Goal: Task Accomplishment & Management: Use online tool/utility

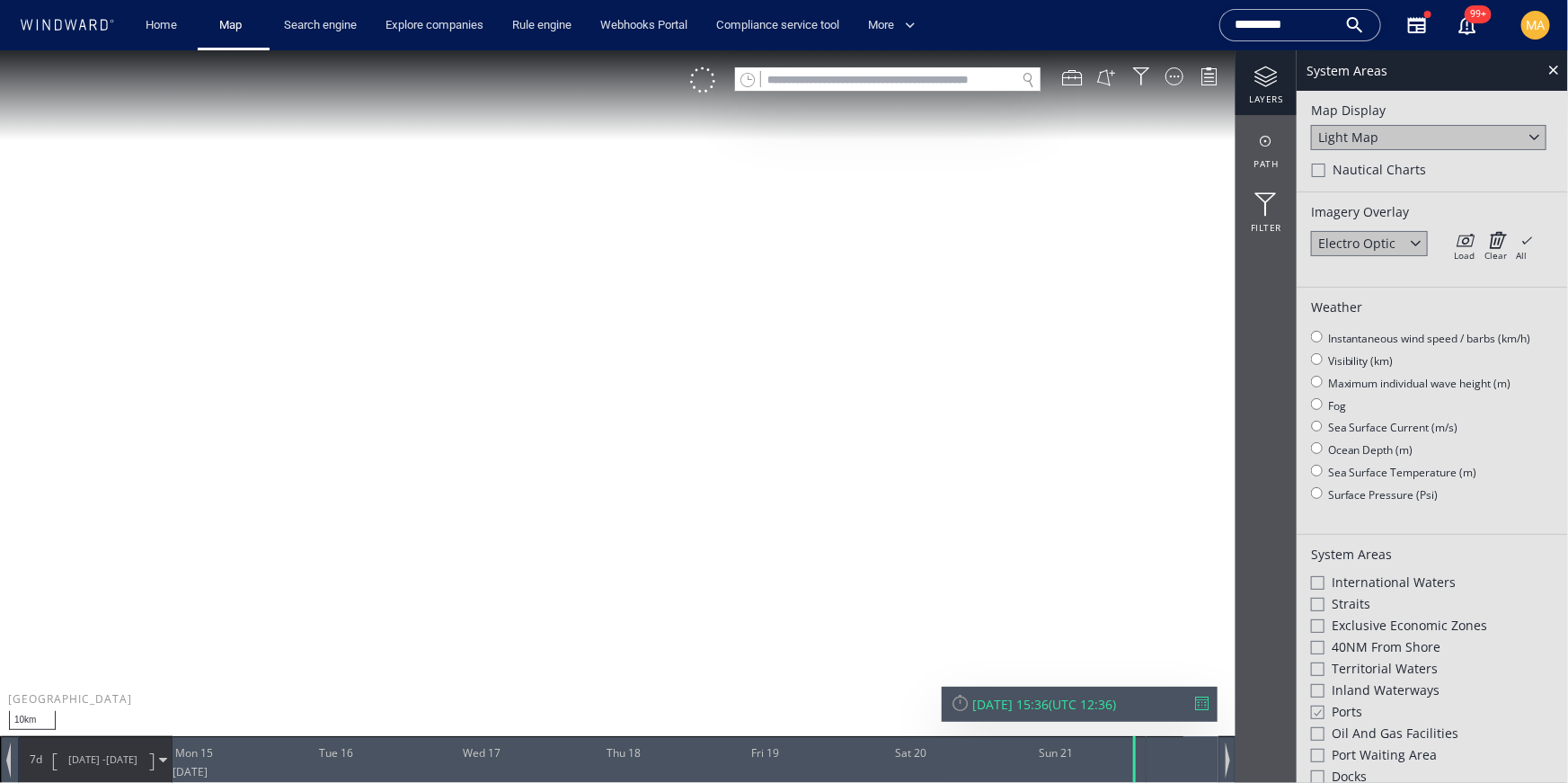
scroll to position [367, 0]
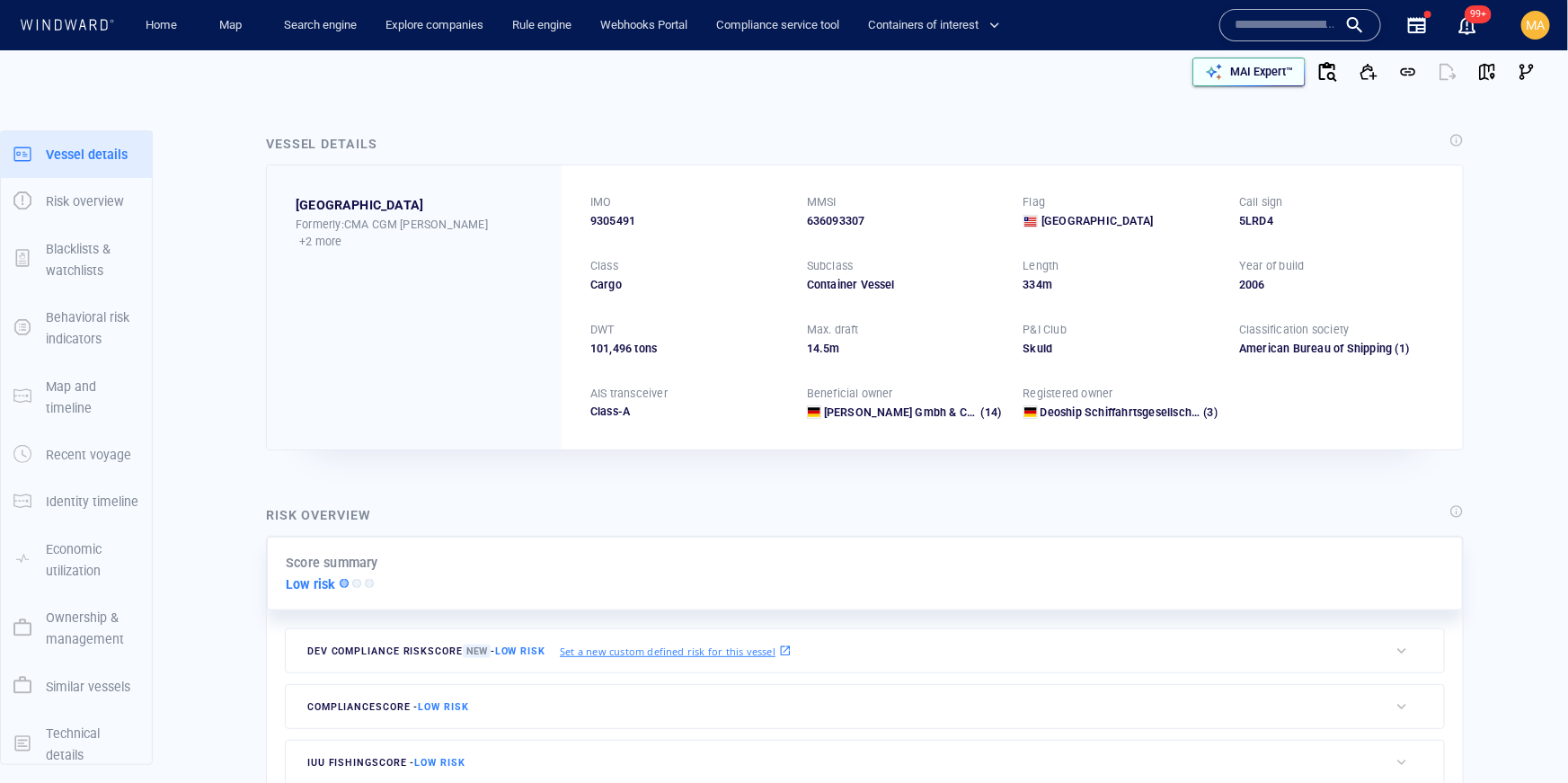
click at [1239, 64] on p "MAI Expert™" at bounding box center [1261, 72] width 63 height 16
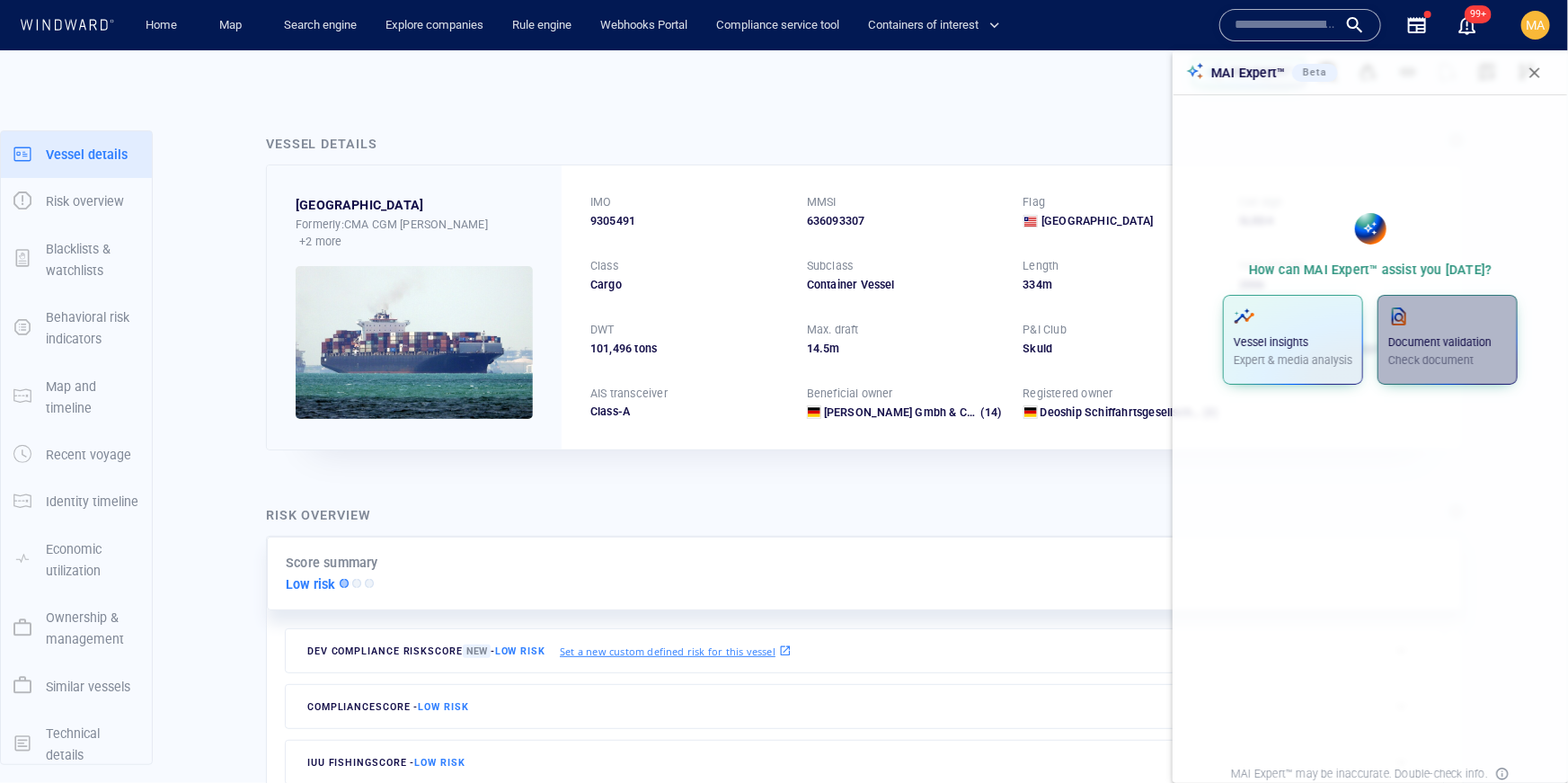
click at [1422, 330] on div "Document validation Check document" at bounding box center [1448, 336] width 119 height 63
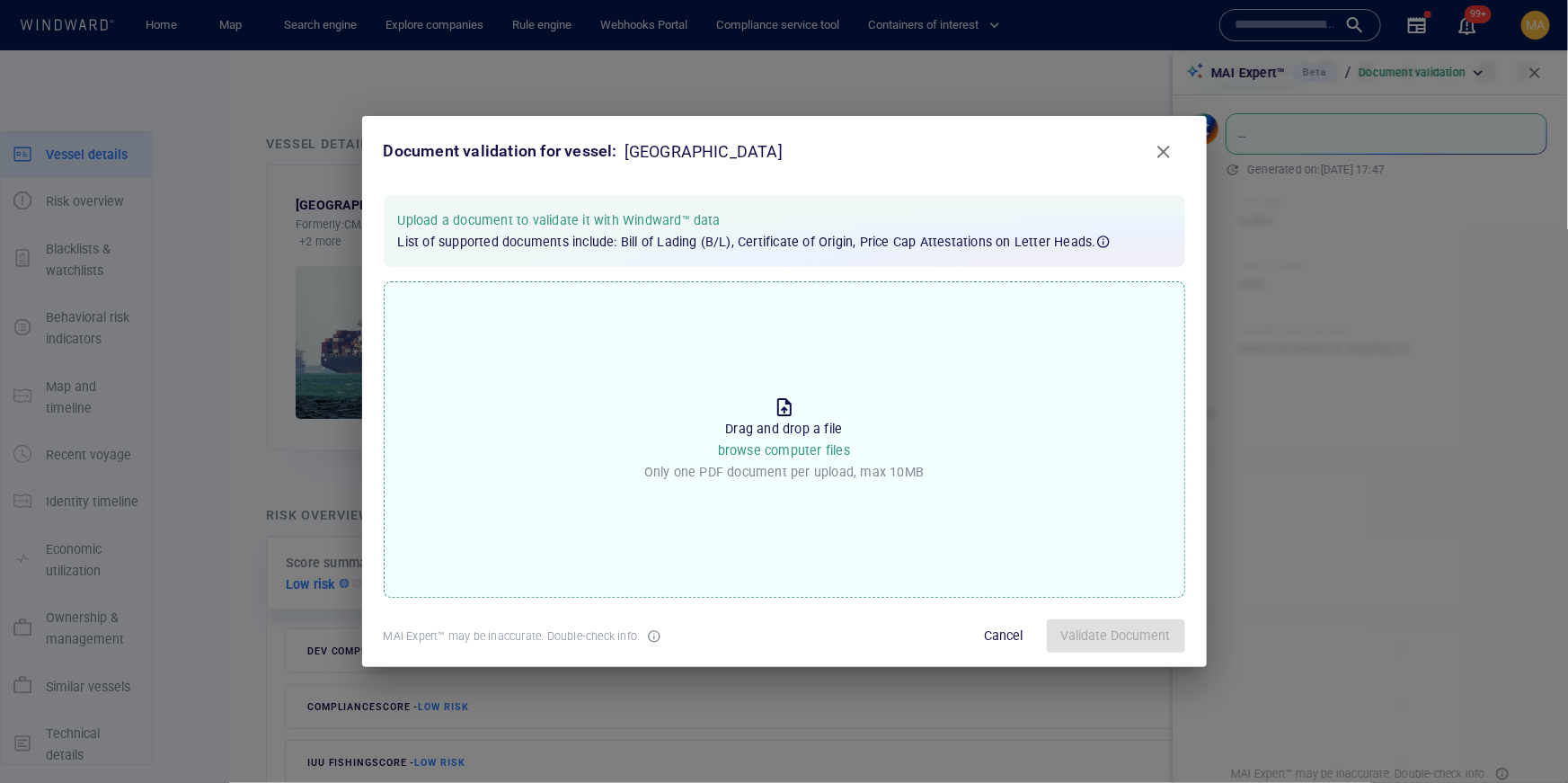
click at [778, 490] on div "Drop the file to proceed Drag and drop a file browse computer files Only one PD…" at bounding box center [784, 440] width 280 height 103
click at [0, 0] on input "Drop the file to proceed Drag and drop a file browse computer files Only one PD…" at bounding box center [0, 0] width 0 height 0
click at [1123, 626] on span "Validate Document" at bounding box center [1116, 636] width 110 height 23
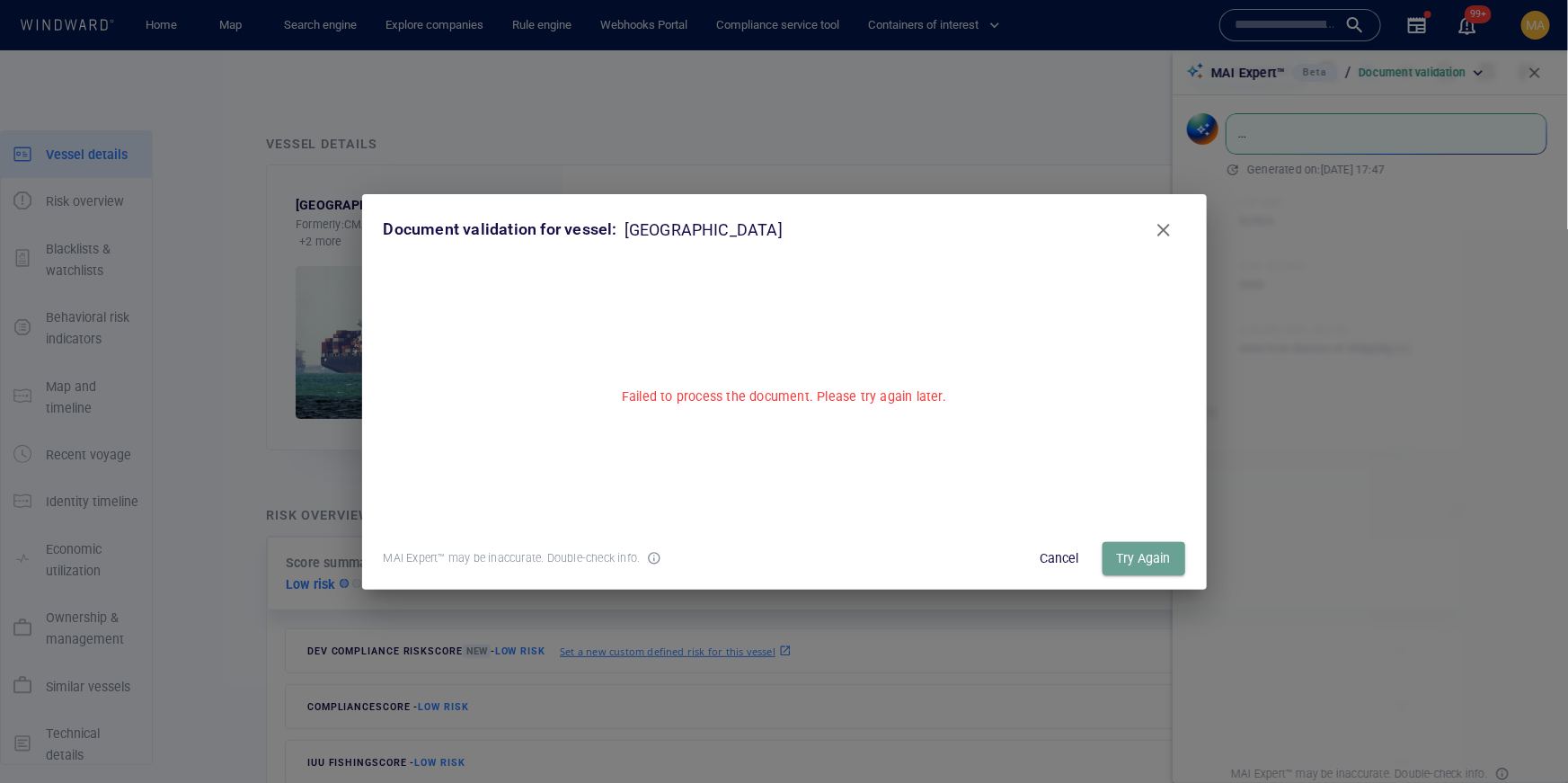
click at [1134, 560] on span "Try Again" at bounding box center [1144, 558] width 54 height 23
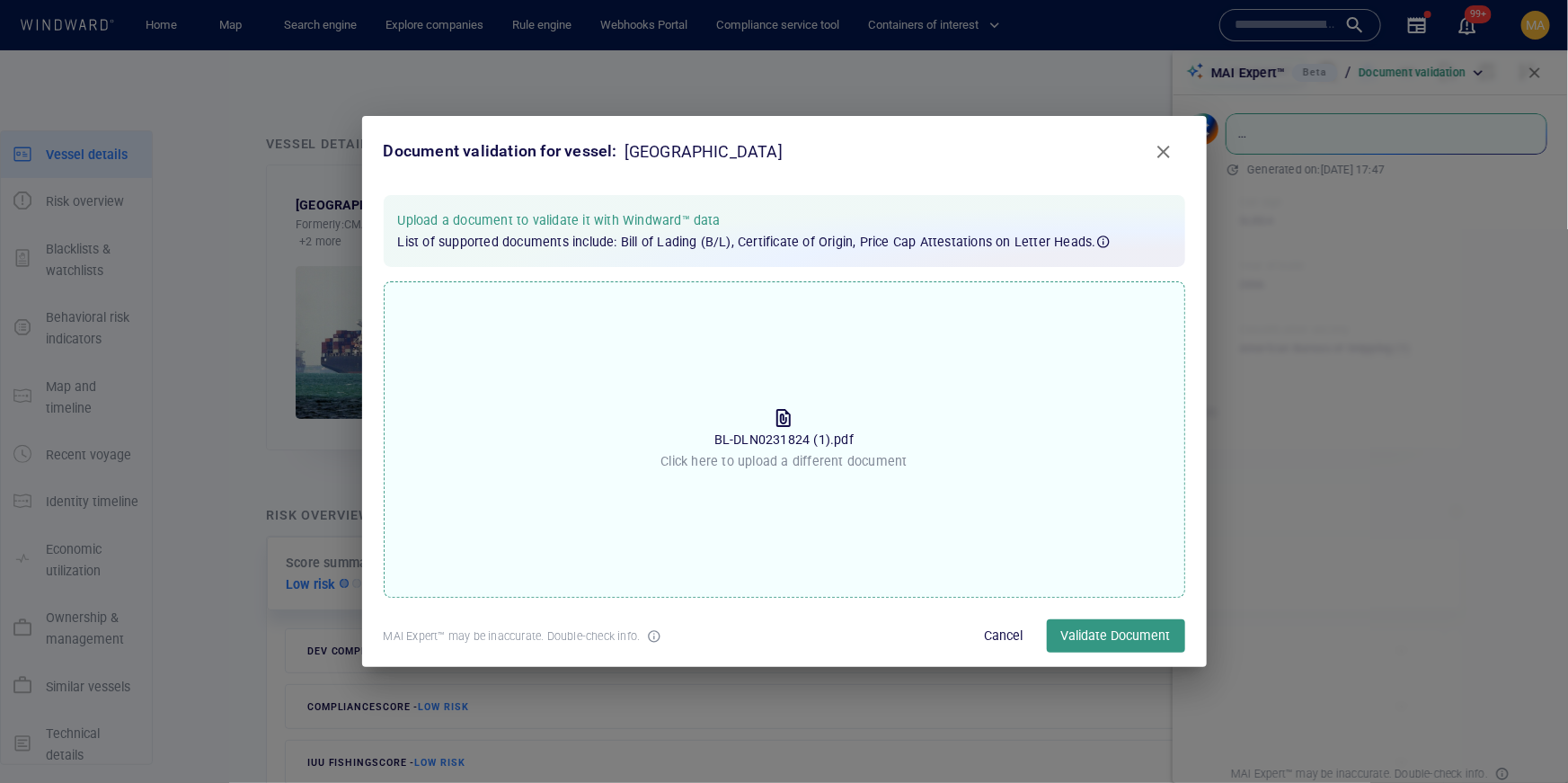
click at [913, 399] on div "Drop the file to proceed BL-DLN0231824 (1).pdf Click here to upload a different…" at bounding box center [784, 440] width 802 height 316
click at [0, 0] on input "Drop the file to proceed BL-DLN0231824 (1).pdf Click here to upload a different…" at bounding box center [0, 0] width 0 height 0
click at [1101, 635] on span "Validate Document" at bounding box center [1116, 636] width 110 height 23
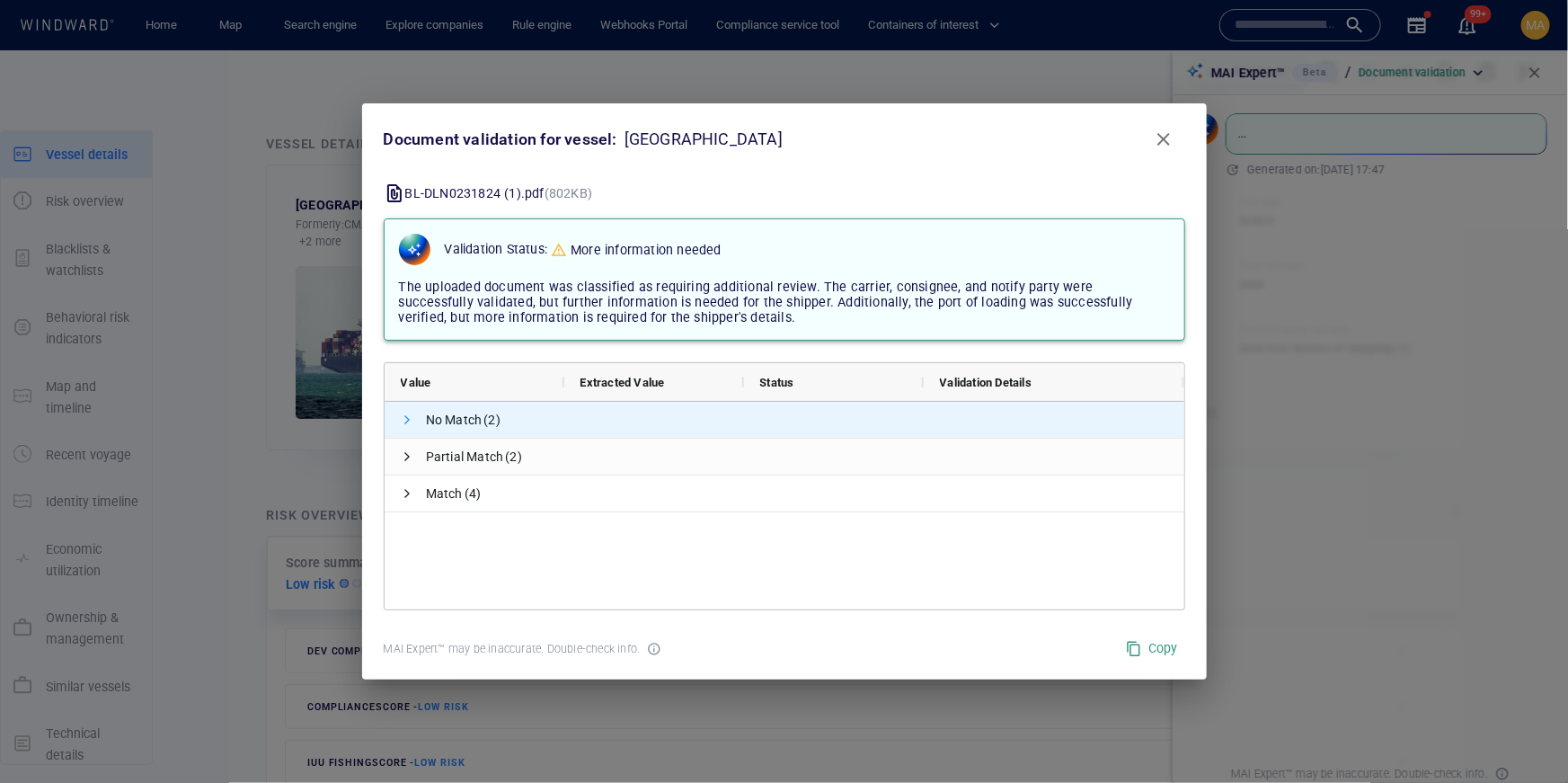
click at [401, 415] on span at bounding box center [409, 420] width 14 height 14
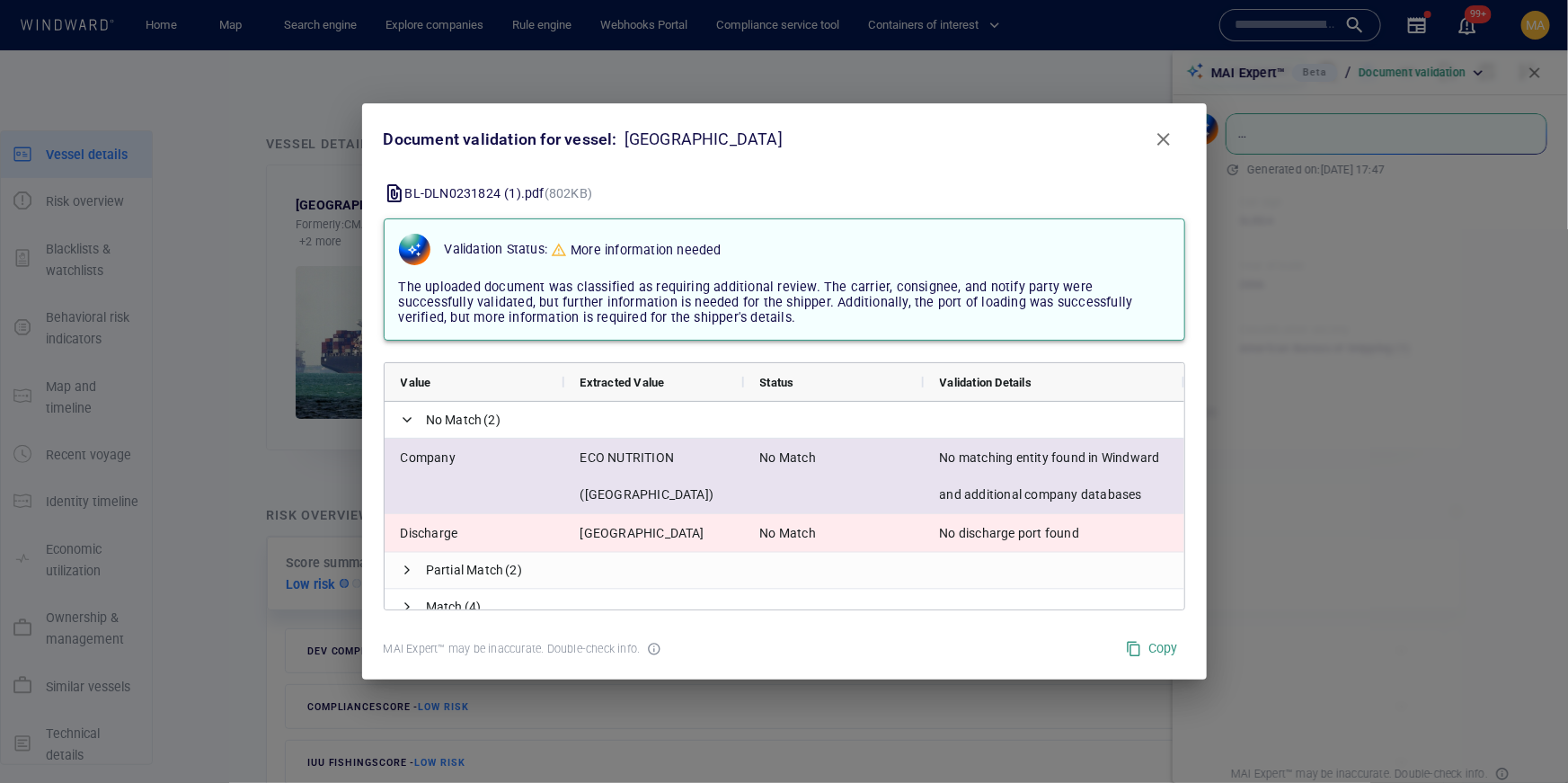
scroll to position [17, 0]
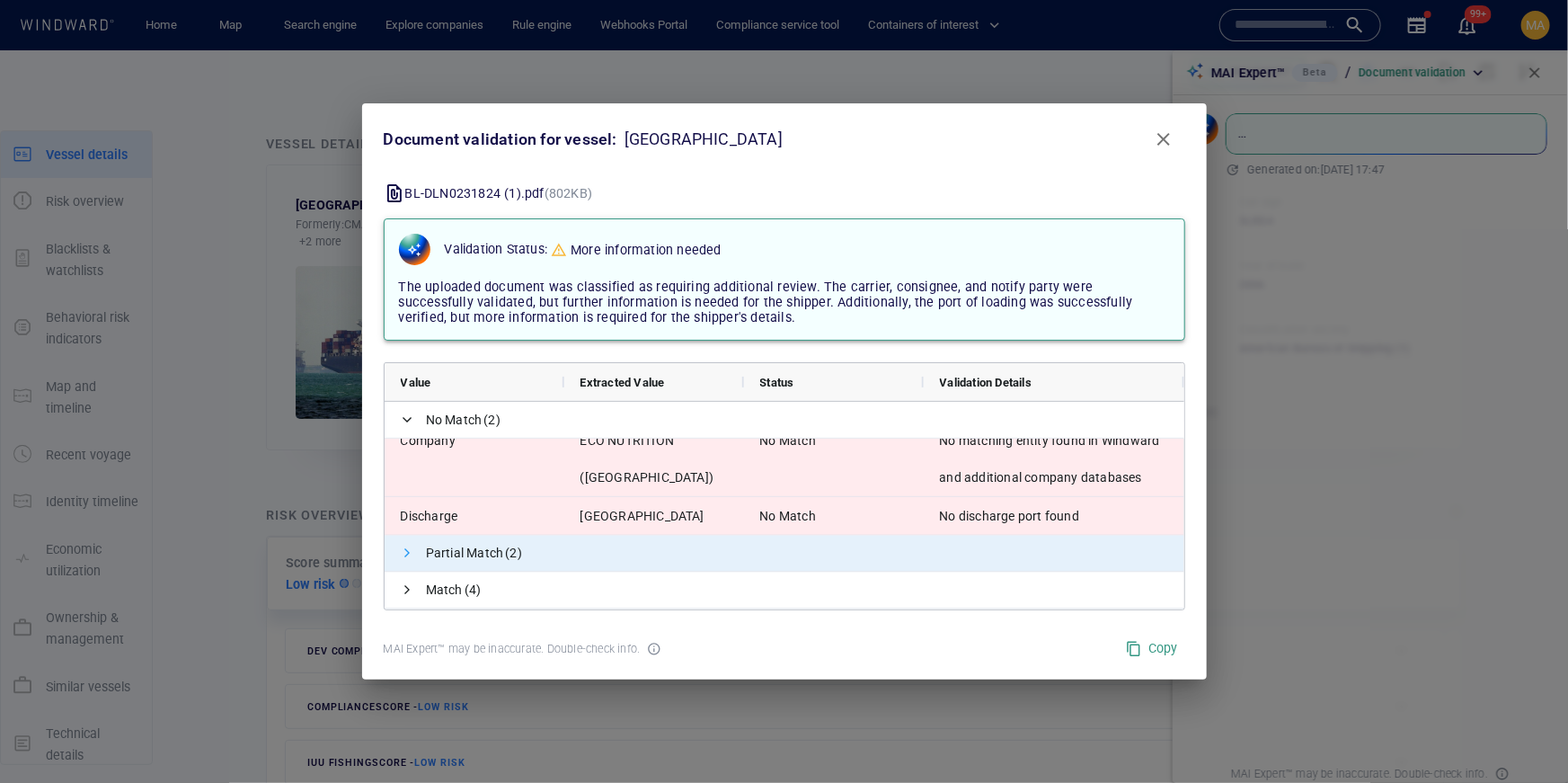
click at [402, 556] on span at bounding box center [409, 554] width 14 height 14
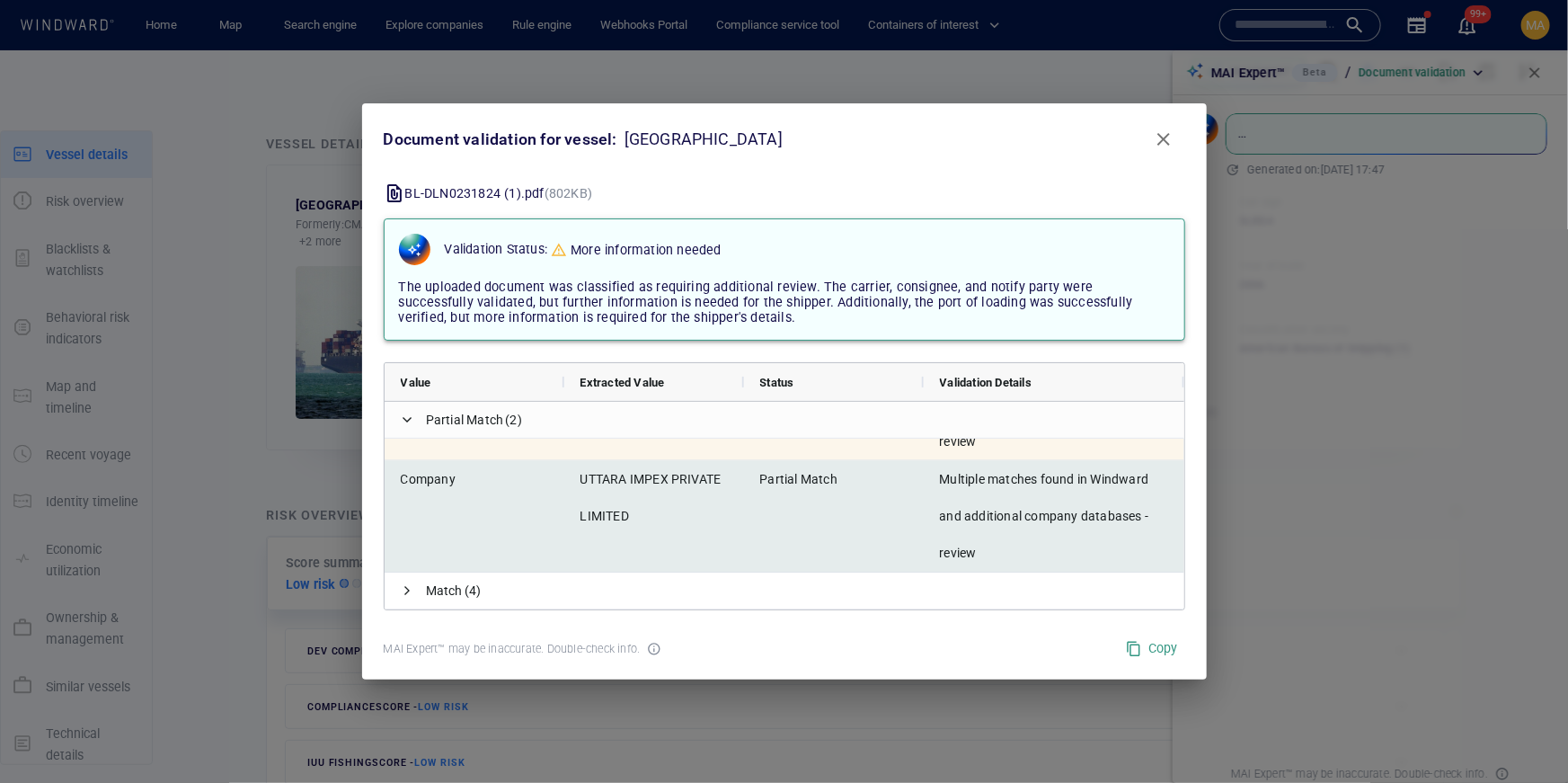
scroll to position [241, 0]
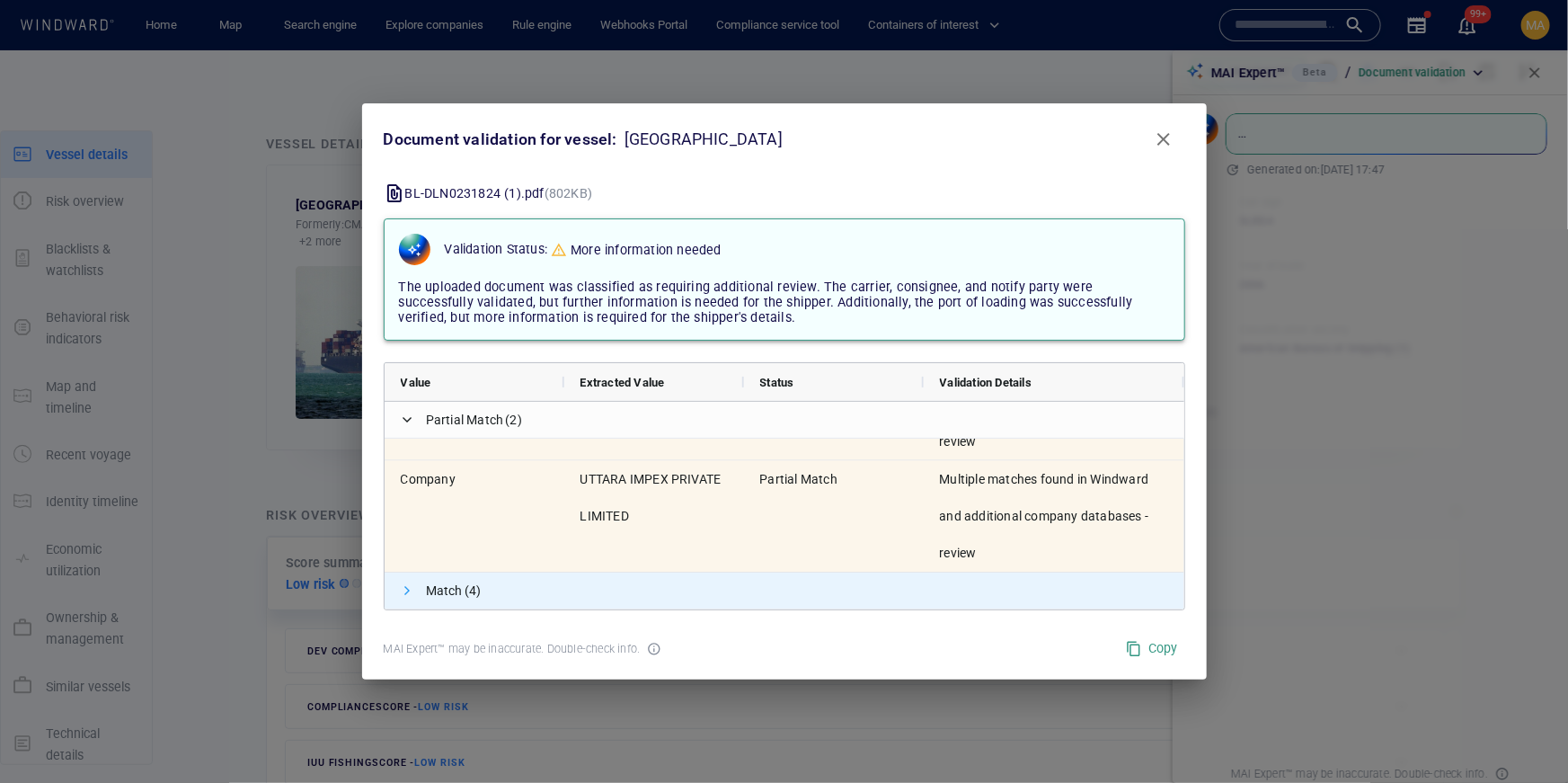
click at [402, 592] on span at bounding box center [409, 591] width 14 height 14
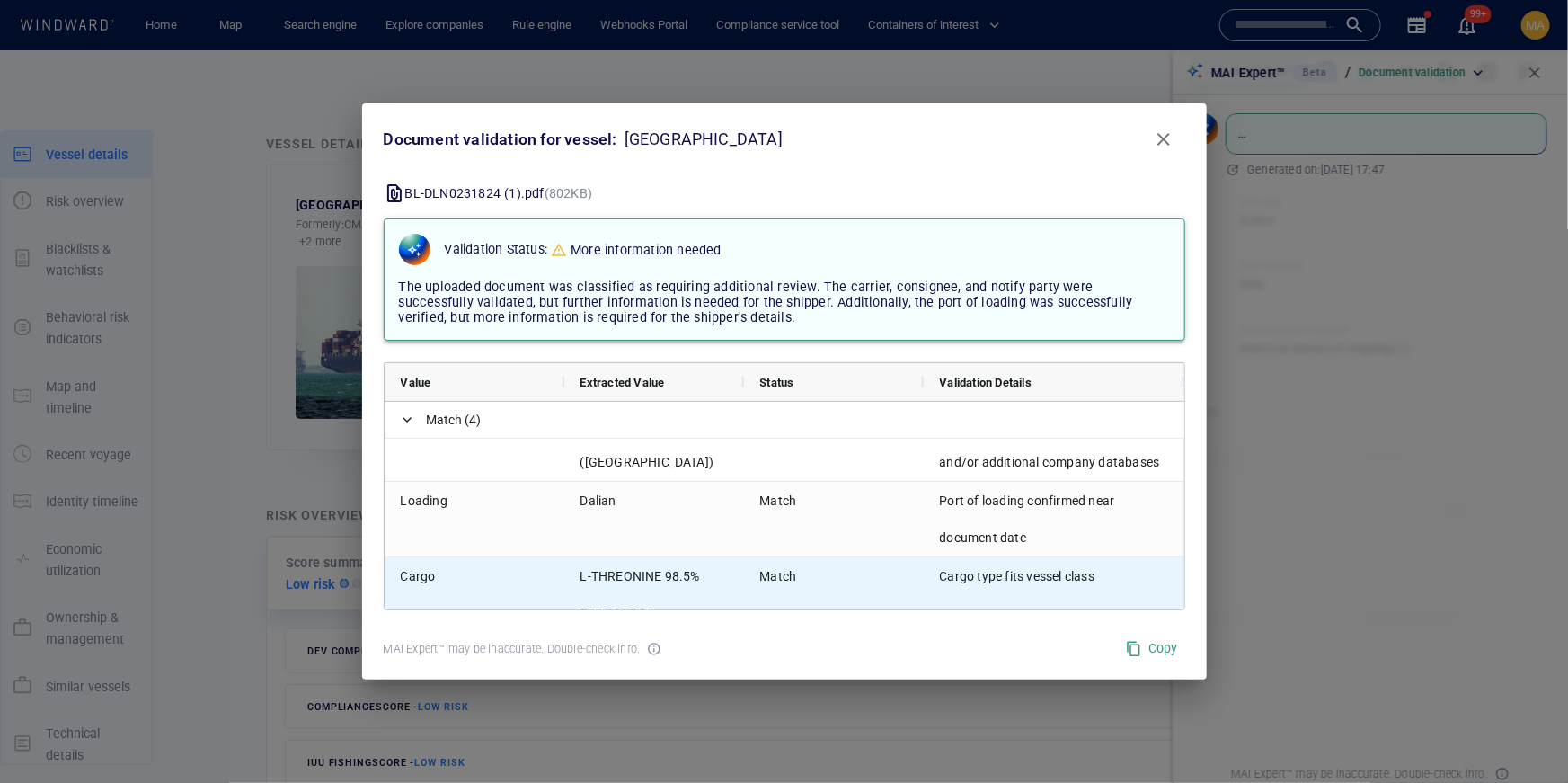
scroll to position [0, 0]
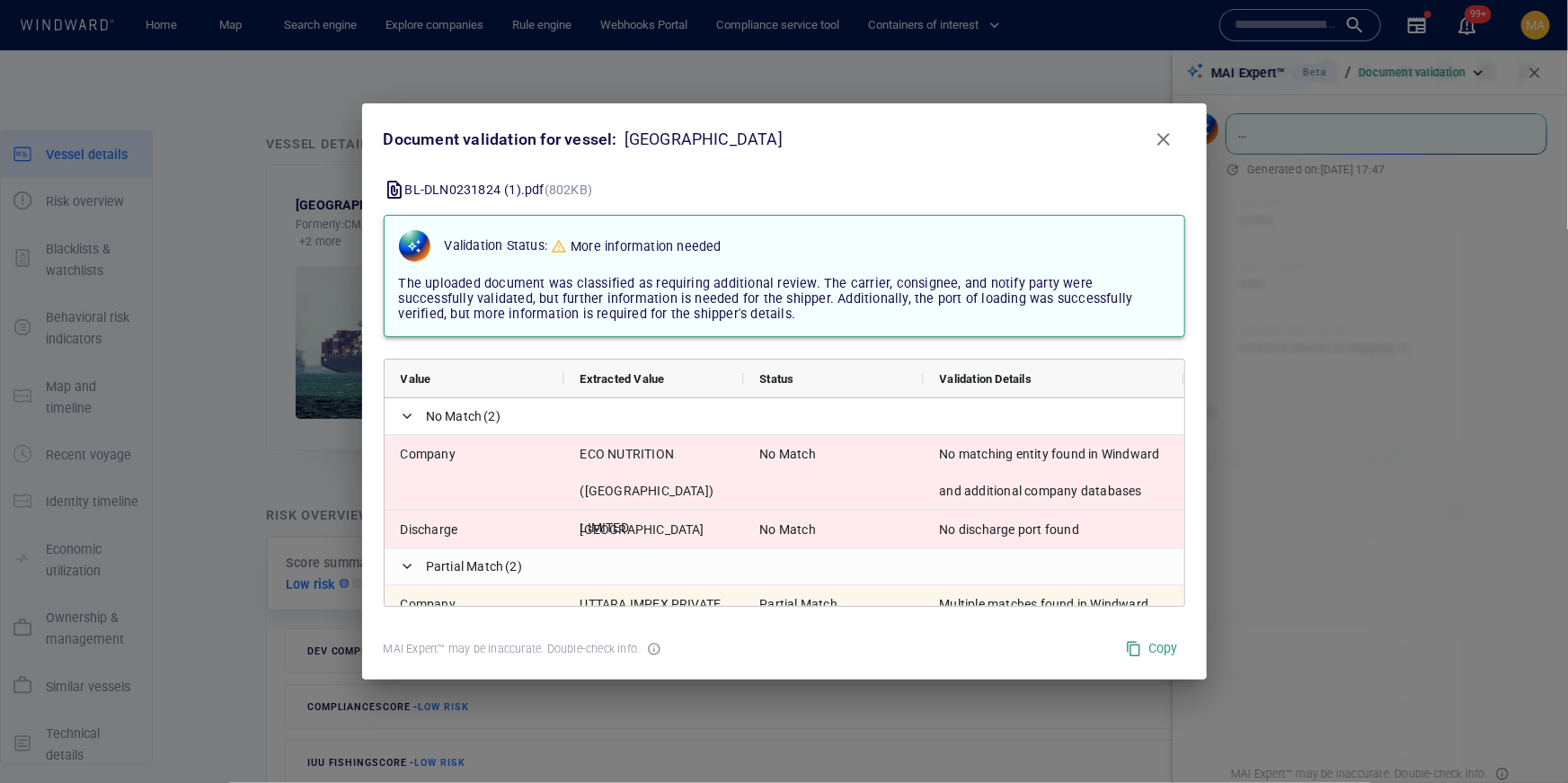
click at [1172, 141] on span "Close" at bounding box center [1164, 140] width 22 height 22
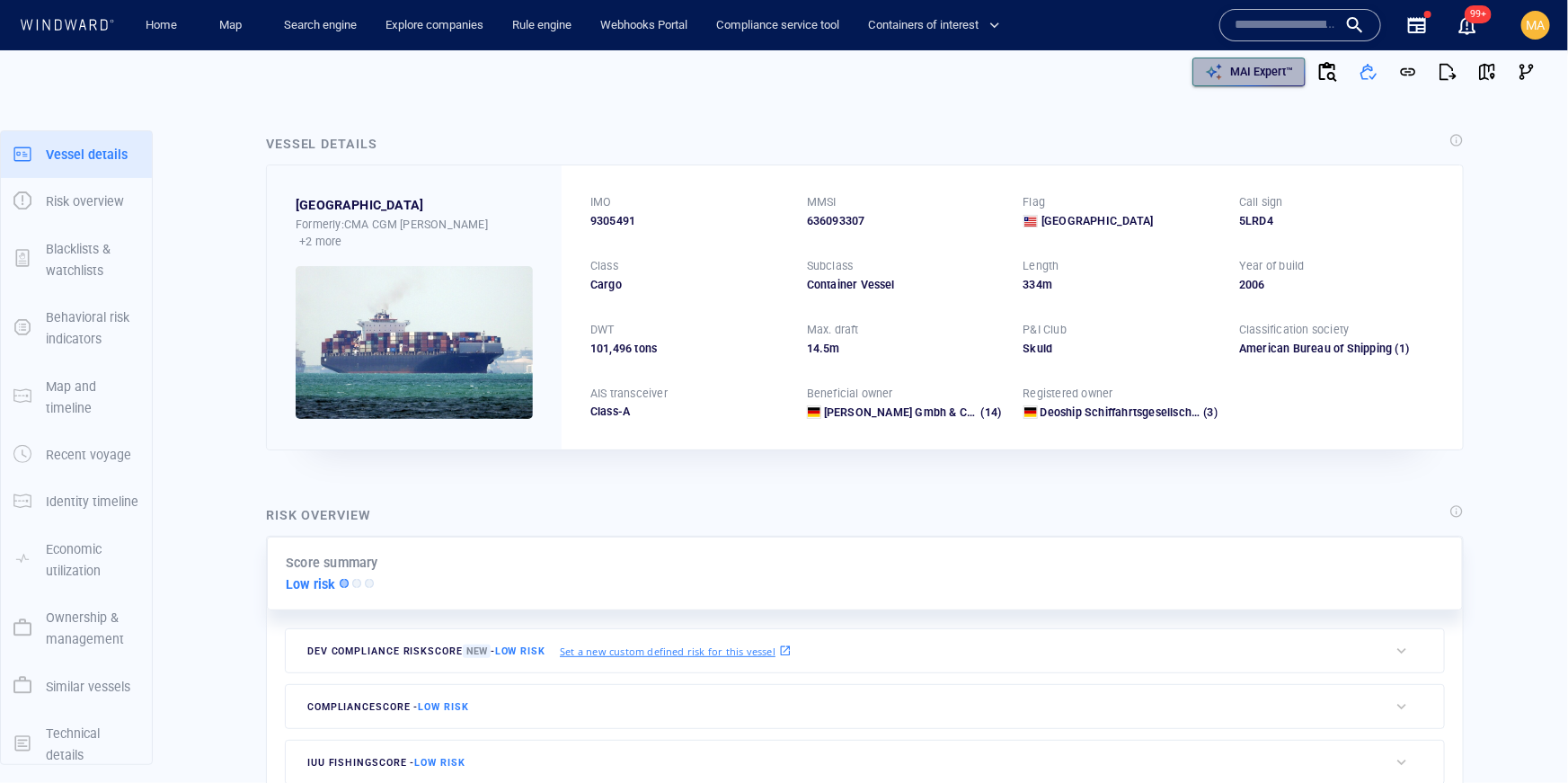
click at [1274, 78] on p "MAI Expert™" at bounding box center [1261, 72] width 63 height 16
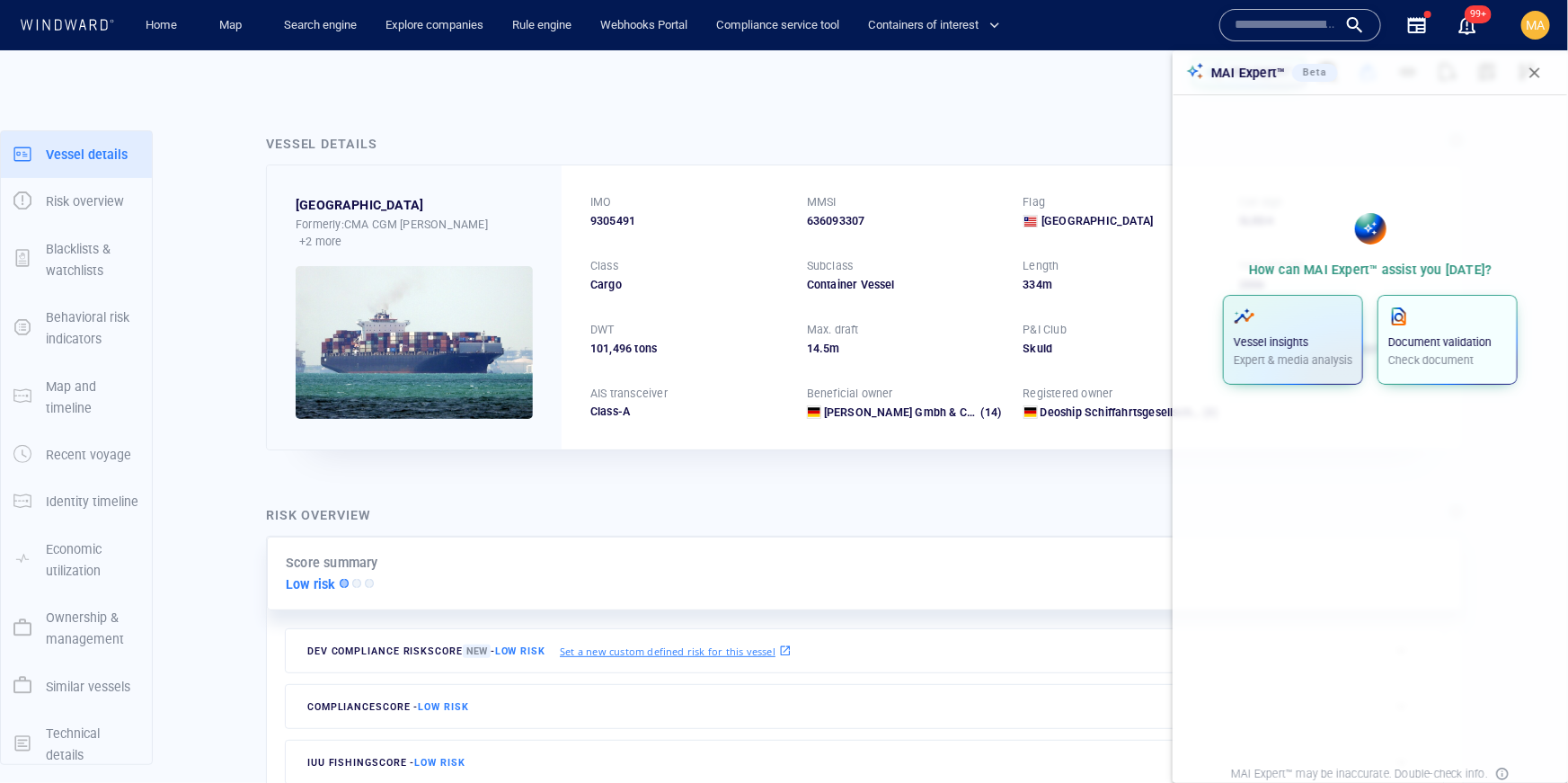
click at [1450, 343] on p "Document validation" at bounding box center [1448, 343] width 119 height 16
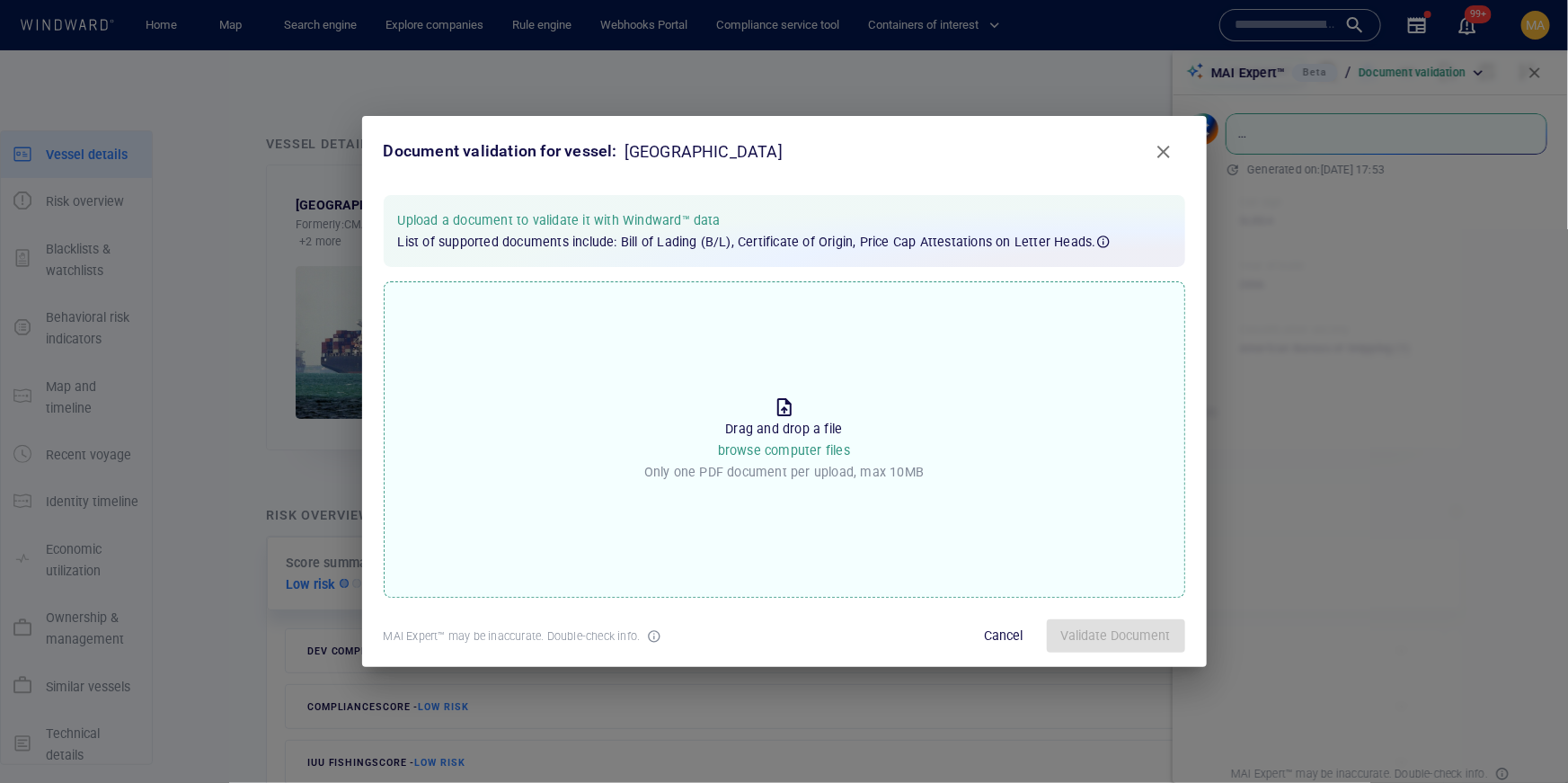
click at [794, 425] on p "Drag and drop a file browse computer files" at bounding box center [784, 440] width 132 height 44
click at [0, 0] on input "Drop the file to proceed Drag and drop a file browse computer files Only one PD…" at bounding box center [0, 0] width 0 height 0
click at [1111, 644] on span "Validate Document" at bounding box center [1116, 636] width 110 height 23
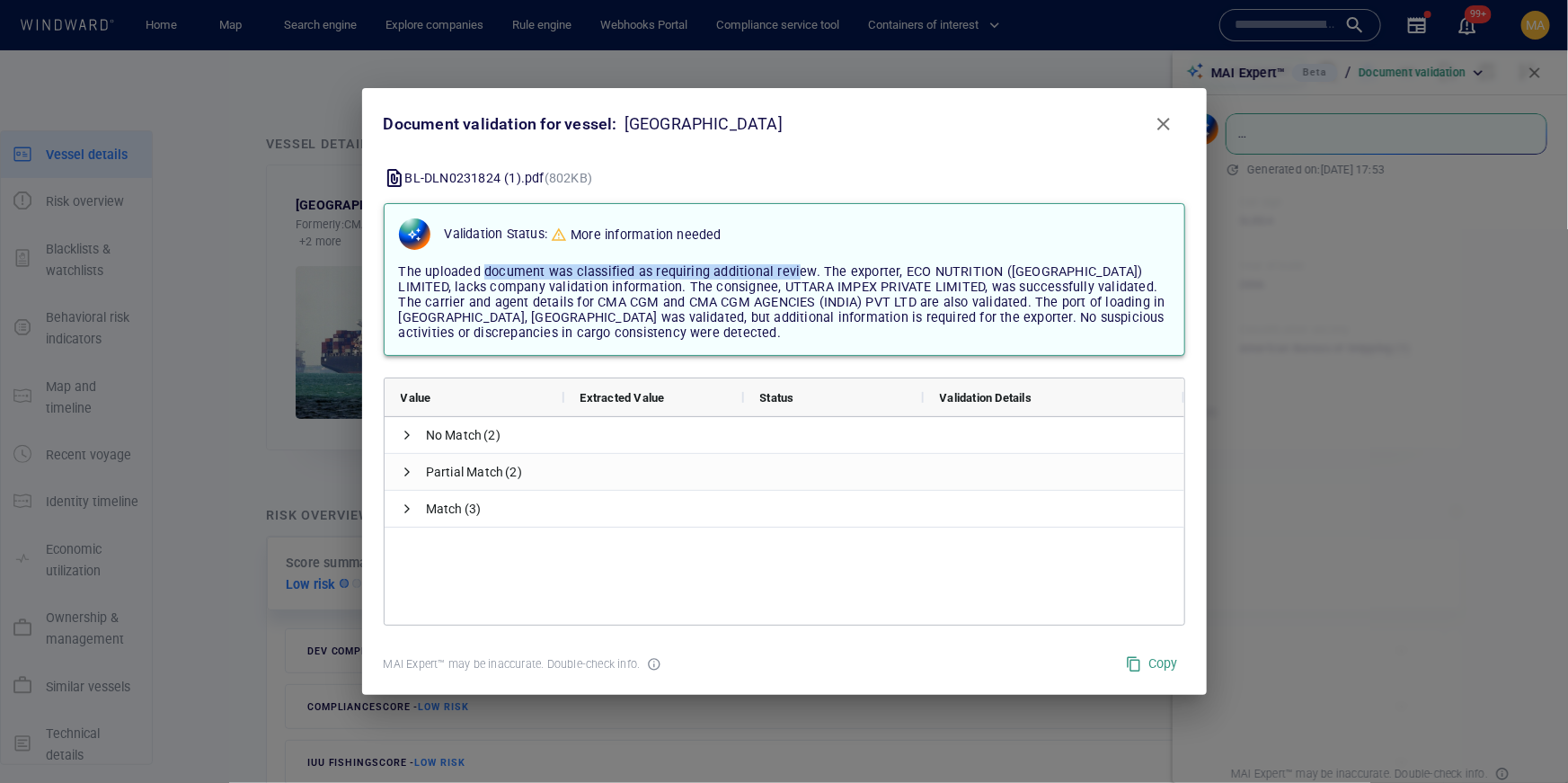
drag, startPoint x: 482, startPoint y: 279, endPoint x: 790, endPoint y: 273, distance: 308.1
click at [790, 274] on span "The uploaded document was classified as requiring additional review. The export…" at bounding box center [783, 303] width 766 height 76
drag, startPoint x: 838, startPoint y: 270, endPoint x: 1056, endPoint y: 262, distance: 218.1
click at [1056, 262] on div "The uploaded document was classified as requiring additional review. The export…" at bounding box center [784, 303] width 785 height 91
click at [472, 295] on span "The uploaded document was classified as requiring additional review. The export…" at bounding box center [783, 303] width 766 height 76
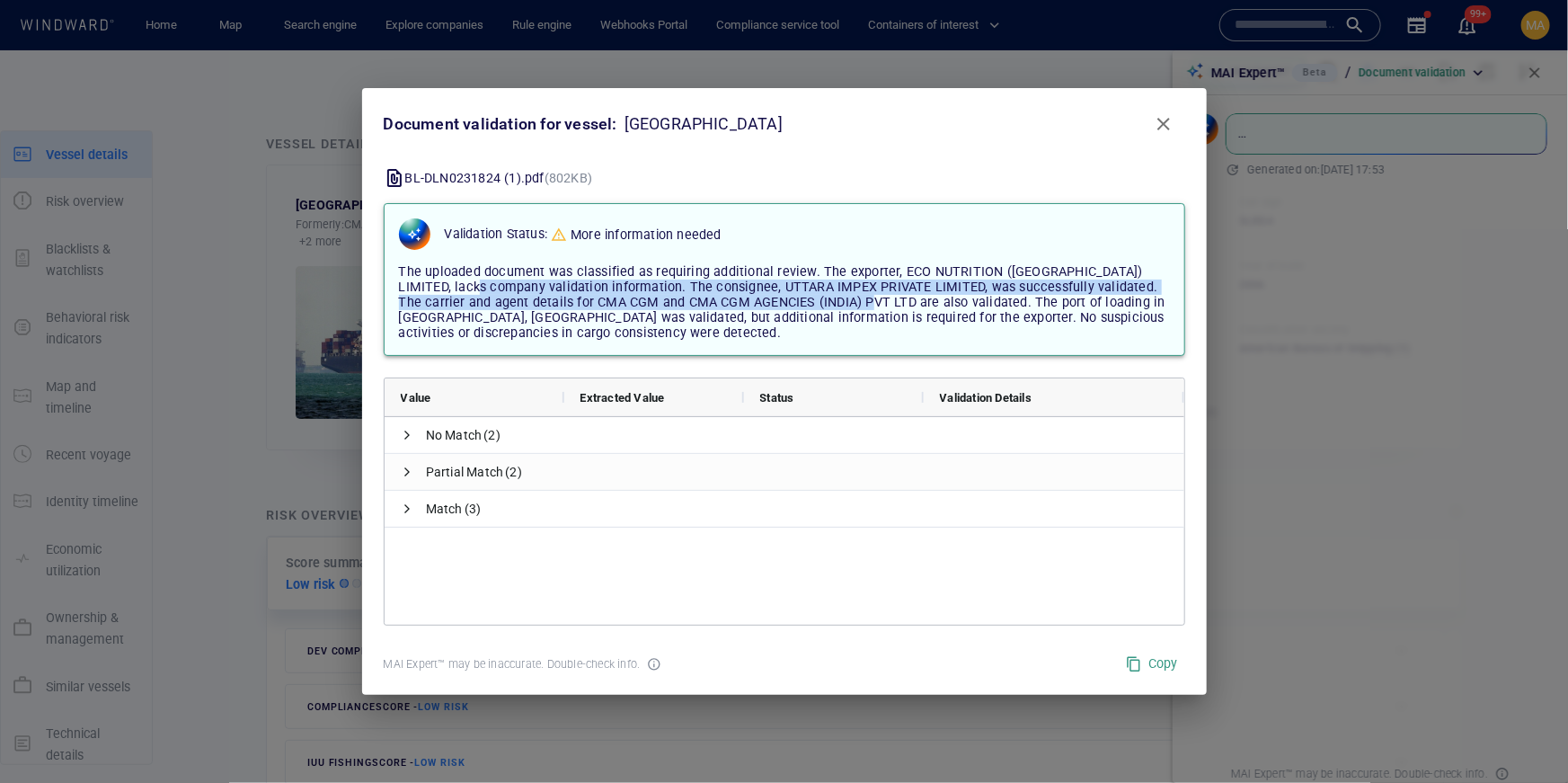
drag, startPoint x: 454, startPoint y: 291, endPoint x: 830, endPoint y: 298, distance: 376.1
click at [830, 298] on span "The uploaded document was classified as requiring additional review. The export…" at bounding box center [783, 303] width 766 height 76
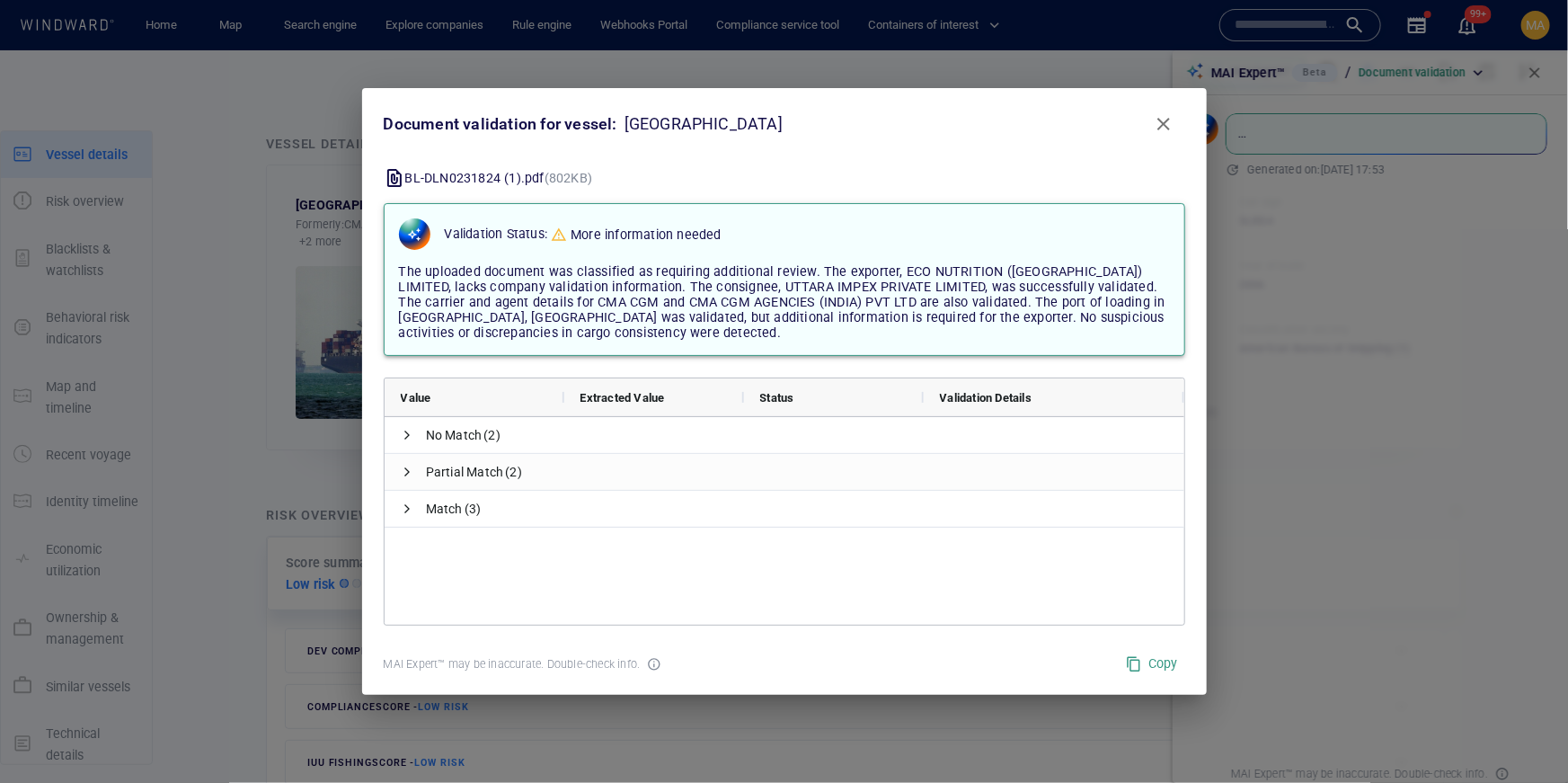
click at [930, 290] on span "The uploaded document was classified as requiring additional review. The export…" at bounding box center [783, 303] width 766 height 76
click at [843, 283] on span "The uploaded document was classified as requiring additional review. The export…" at bounding box center [783, 303] width 766 height 76
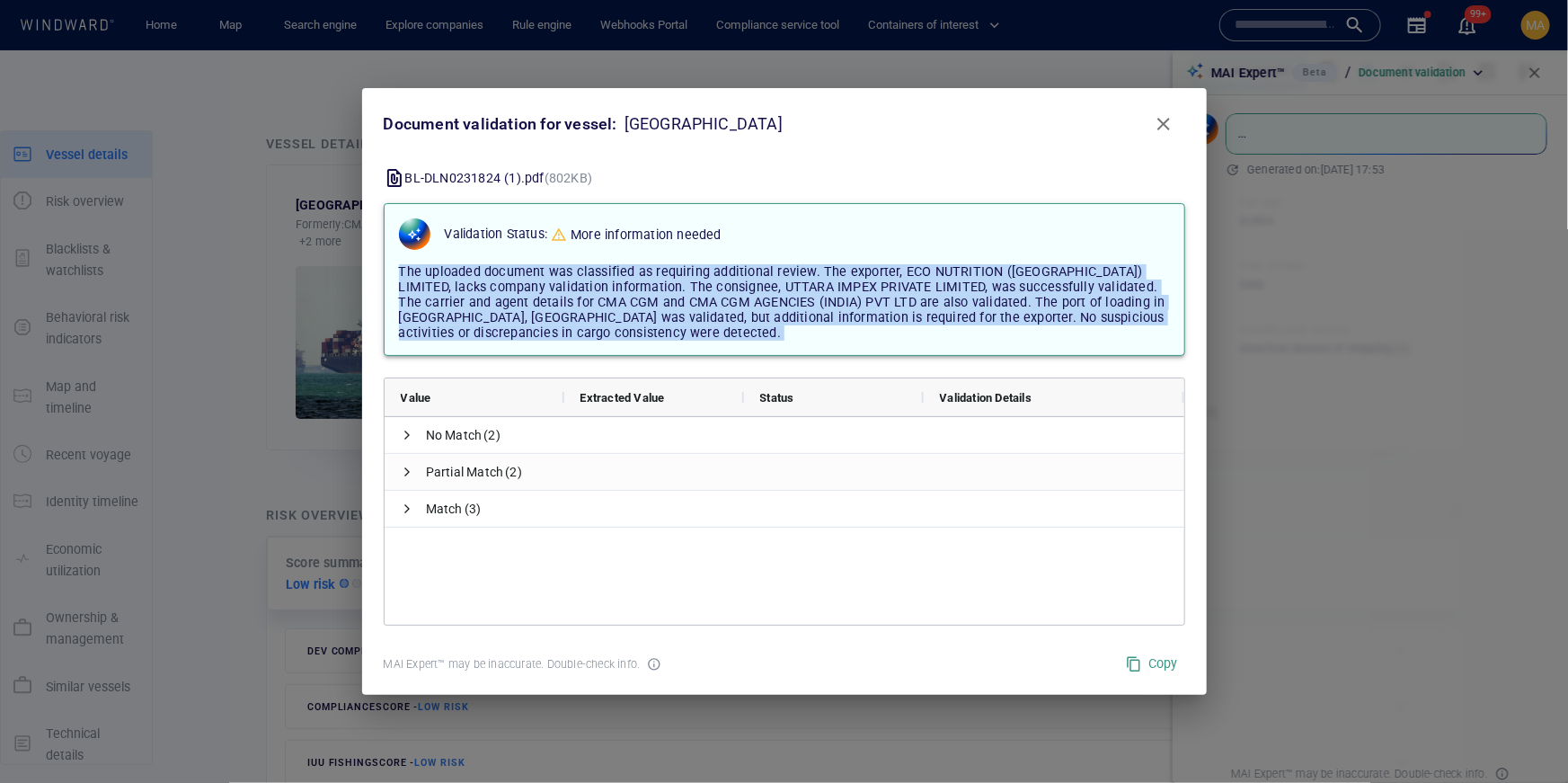
click at [843, 283] on span "The uploaded document was classified as requiring additional review. The export…" at bounding box center [783, 303] width 766 height 76
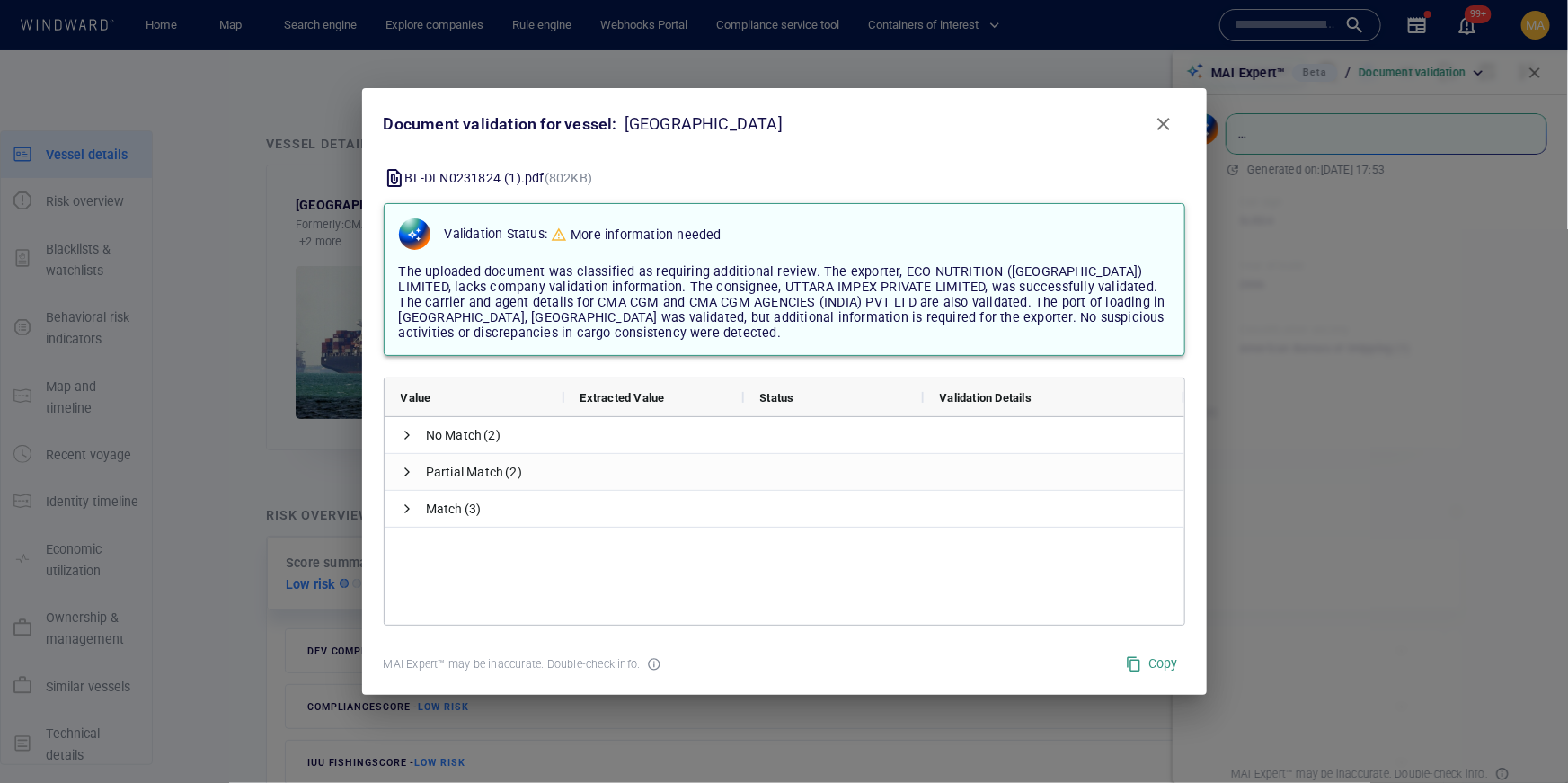
click at [847, 280] on span "The uploaded document was classified as requiring additional review. The export…" at bounding box center [783, 303] width 766 height 76
drag, startPoint x: 694, startPoint y: 289, endPoint x: 879, endPoint y: 293, distance: 185.0
click at [881, 291] on span "The uploaded document was classified as requiring additional review. The export…" at bounding box center [783, 303] width 766 height 76
drag, startPoint x: 431, startPoint y: 310, endPoint x: 541, endPoint y: 318, distance: 110.3
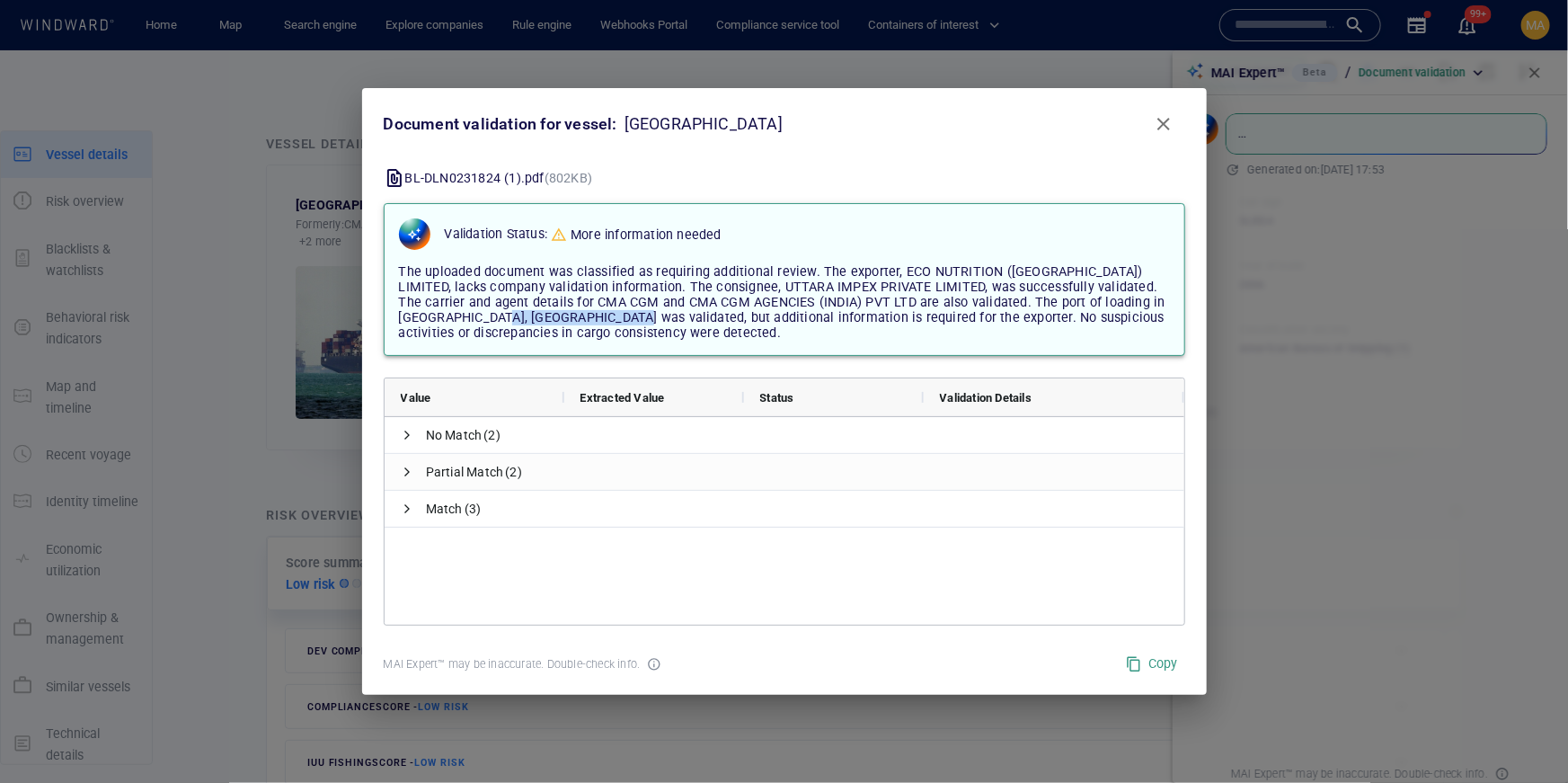
click at [541, 317] on span "The uploaded document was classified as requiring additional review. The export…" at bounding box center [783, 303] width 766 height 76
click at [718, 297] on span "The uploaded document was classified as requiring additional review. The export…" at bounding box center [783, 303] width 766 height 76
click at [952, 308] on span "The uploaded document was classified as requiring additional review. The export…" at bounding box center [783, 303] width 766 height 76
click at [409, 326] on span "The uploaded document was classified as requiring additional review. The export…" at bounding box center [783, 303] width 766 height 76
click at [777, 312] on span "The uploaded document was classified as requiring additional review. The export…" at bounding box center [783, 303] width 766 height 76
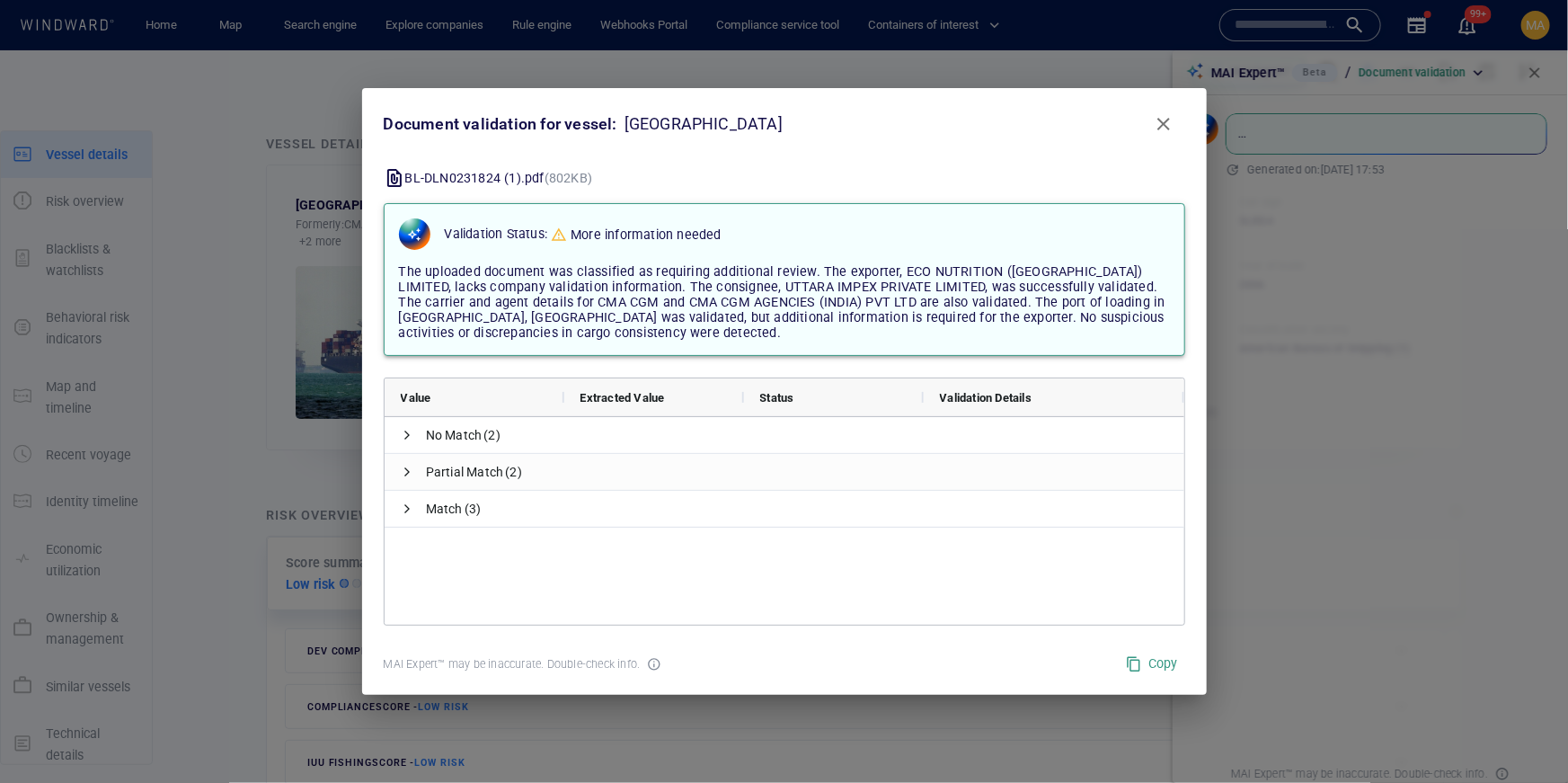
click at [792, 324] on span "The uploaded document was classified as requiring additional review. The export…" at bounding box center [783, 303] width 766 height 76
click at [765, 324] on span "The uploaded document was classified as requiring additional review. The export…" at bounding box center [783, 303] width 766 height 76
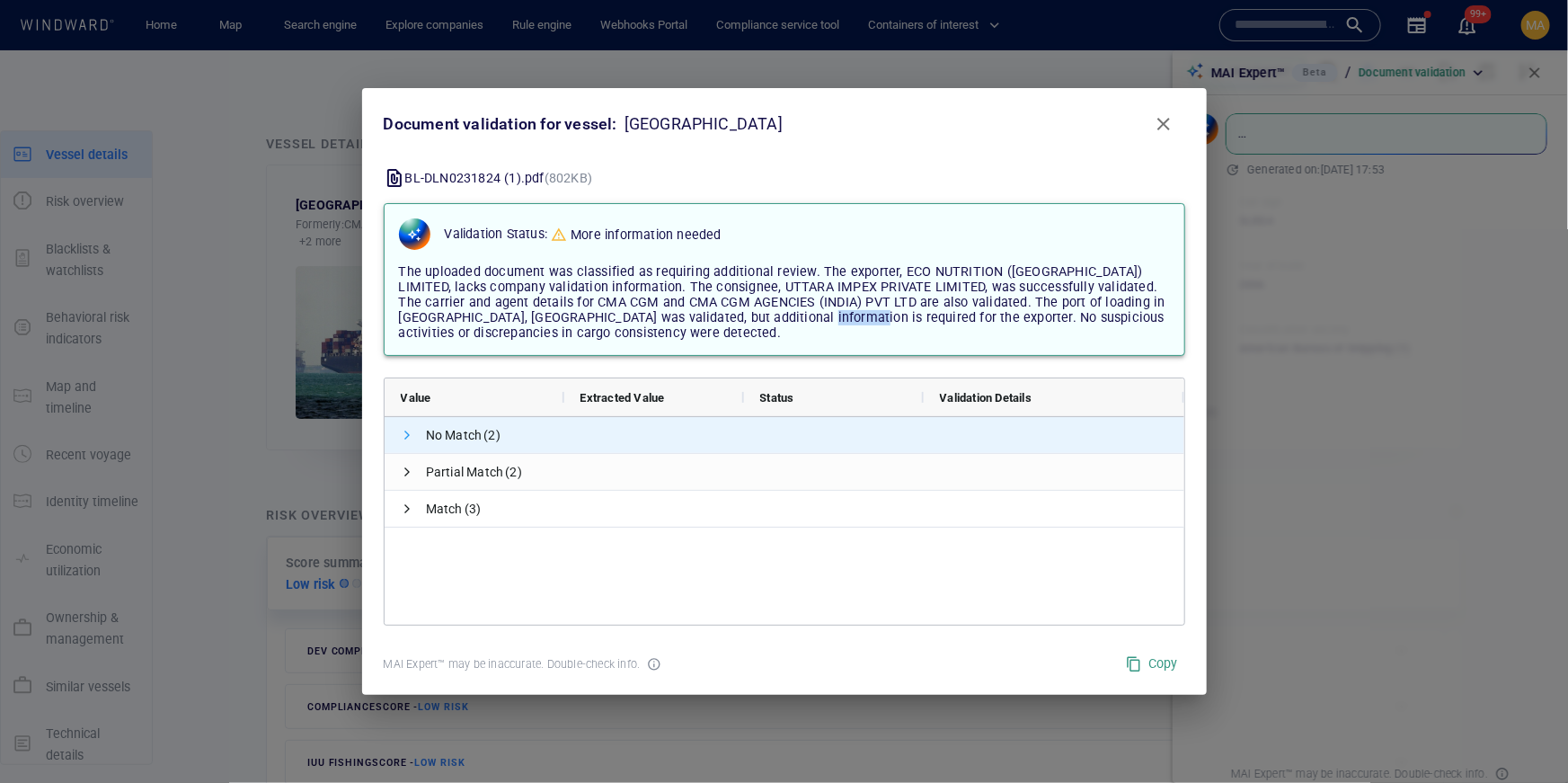
click at [406, 435] on span at bounding box center [409, 435] width 14 height 14
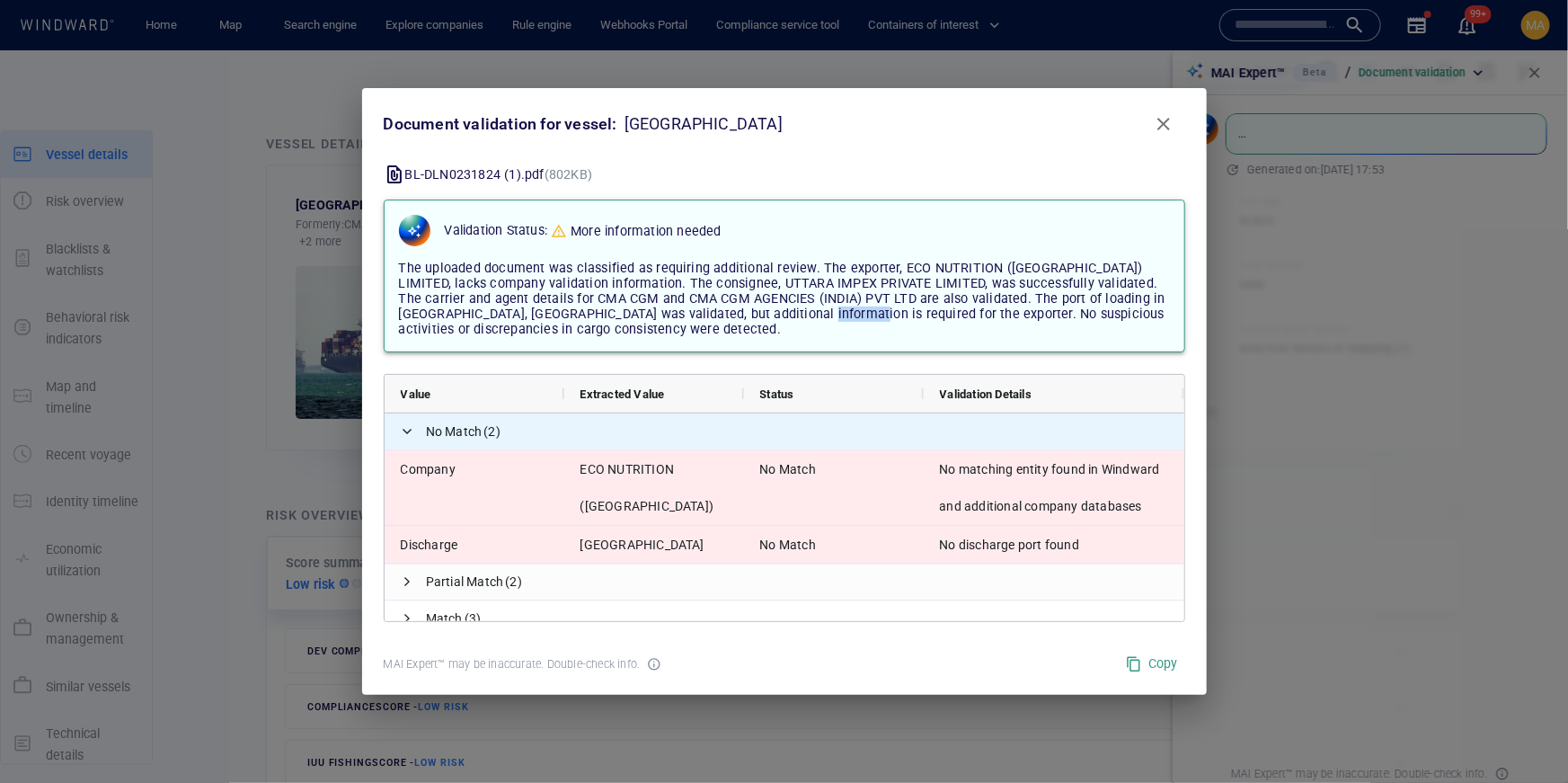
scroll to position [17, 0]
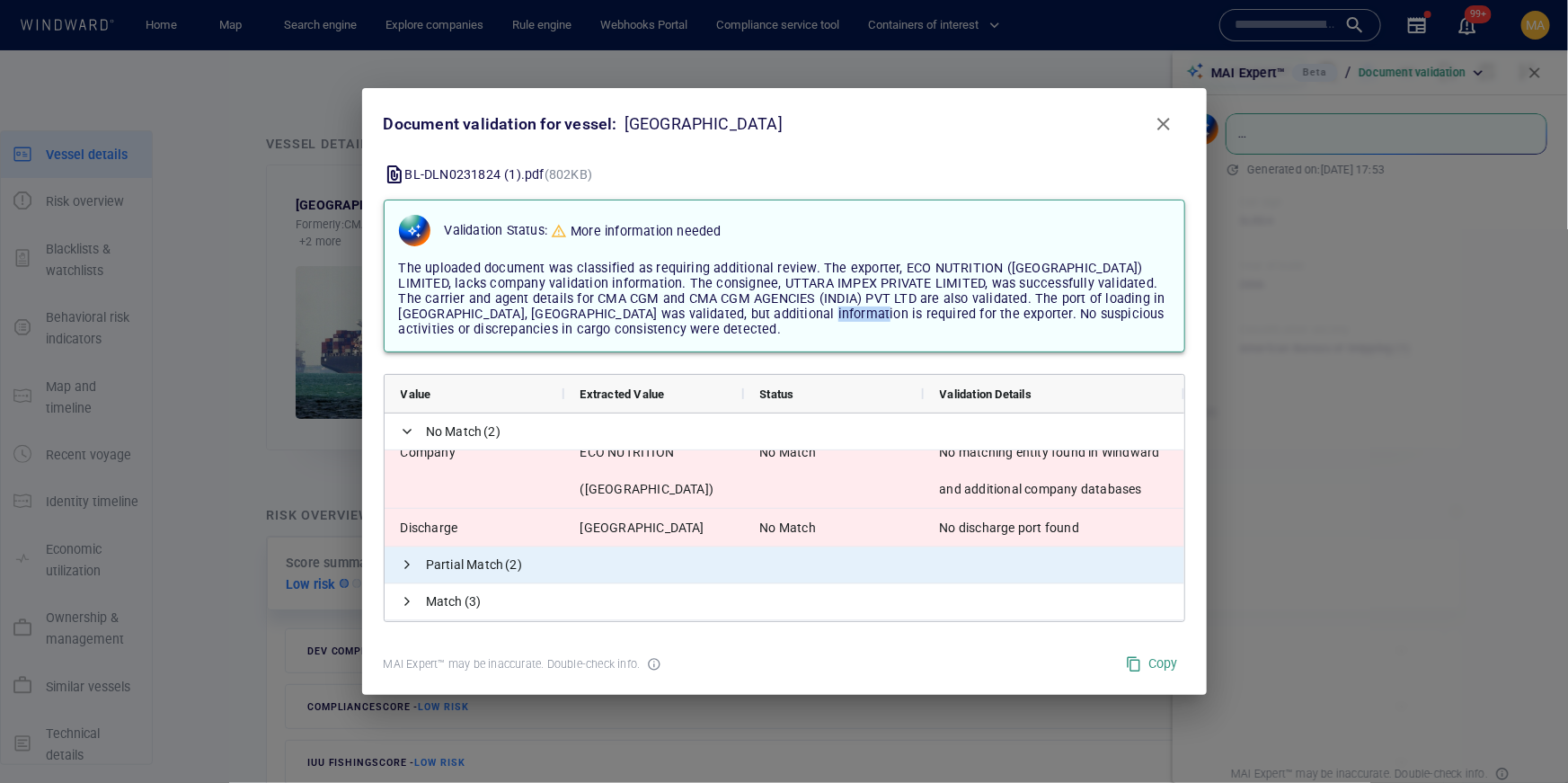
click at [465, 557] on span "Partial Match" at bounding box center [465, 565] width 78 height 37
click at [406, 565] on span at bounding box center [409, 566] width 14 height 14
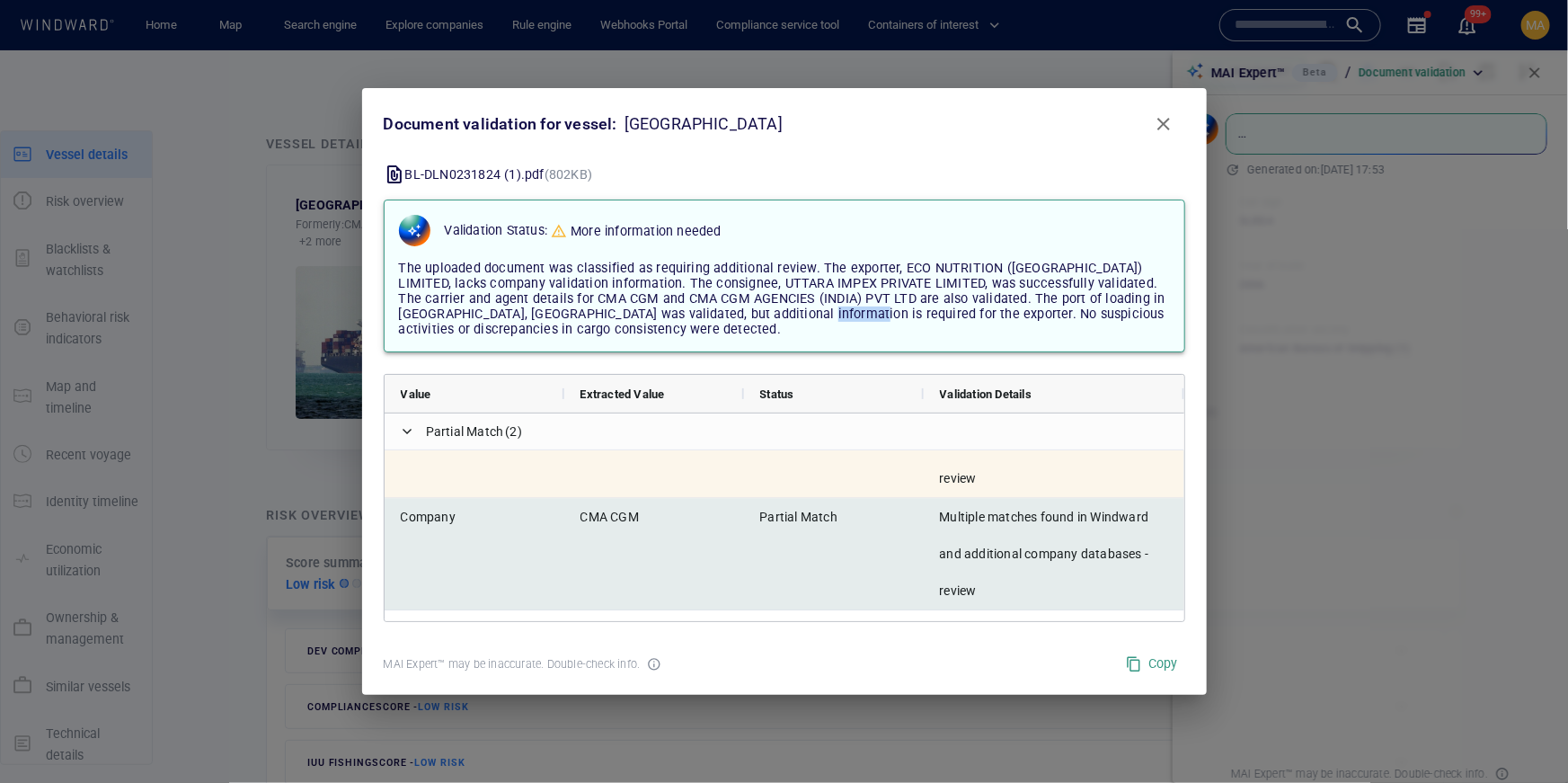
scroll to position [229, 0]
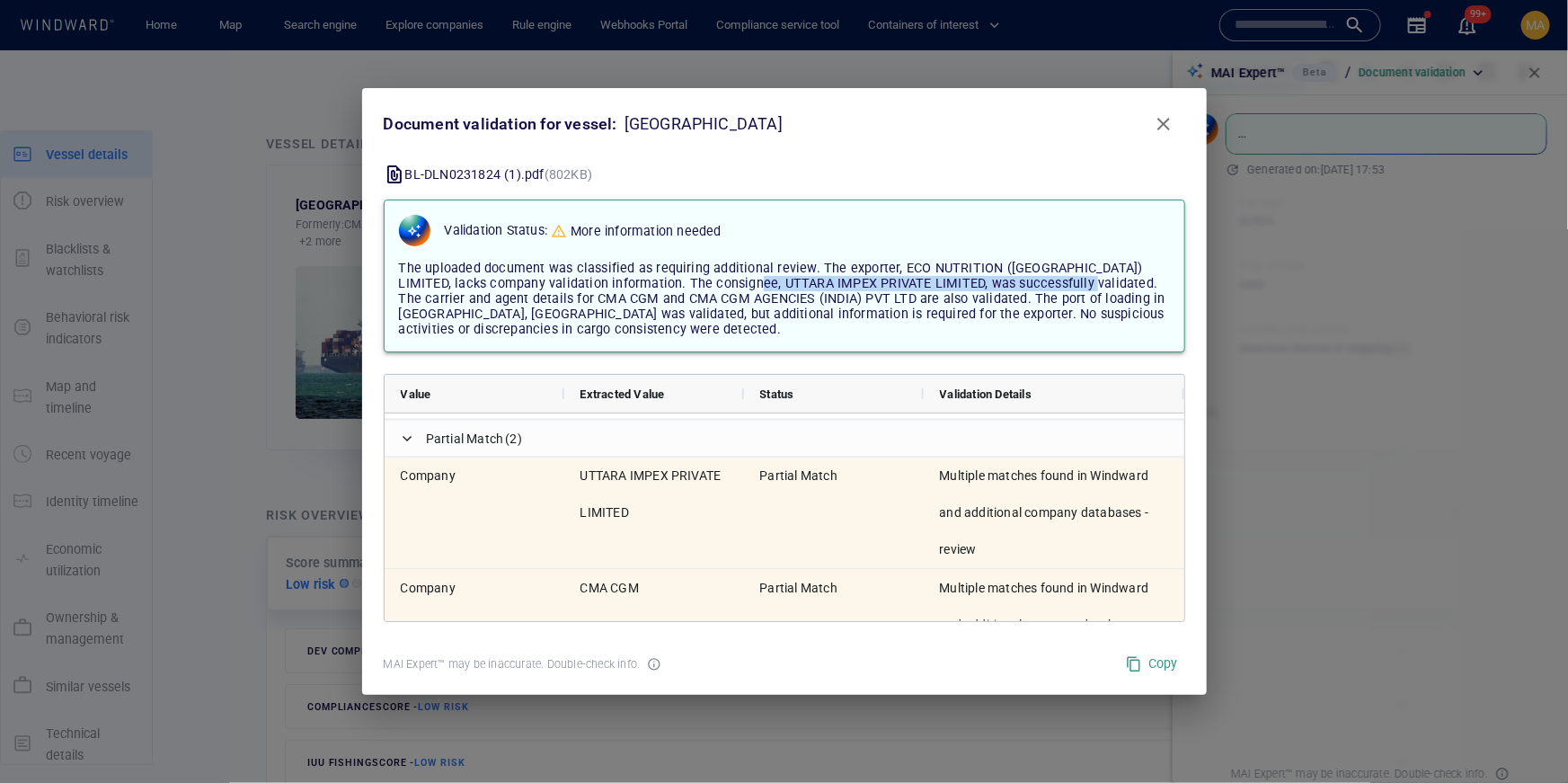
drag, startPoint x: 1049, startPoint y: 279, endPoint x: 729, endPoint y: 279, distance: 320.0
click at [729, 279] on span "The uploaded document was classified as requiring additional review. The export…" at bounding box center [783, 299] width 766 height 76
drag, startPoint x: 593, startPoint y: 290, endPoint x: 871, endPoint y: 285, distance: 278.0
click at [870, 285] on span "The uploaded document was classified as requiring additional review. The export…" at bounding box center [783, 299] width 766 height 76
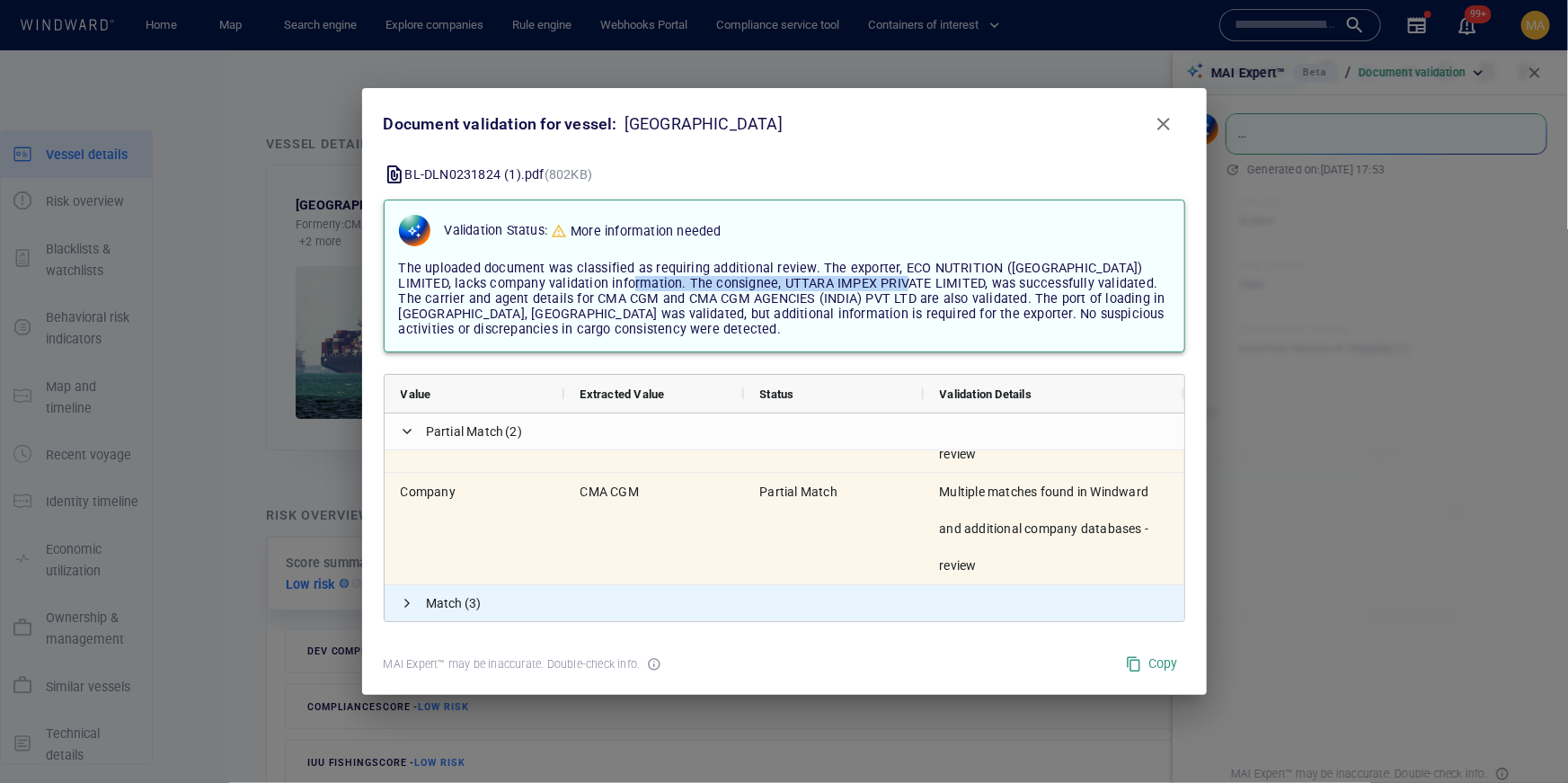
click at [396, 602] on span "Match (3)" at bounding box center [784, 604] width 800 height 36
click at [411, 604] on span at bounding box center [409, 604] width 14 height 14
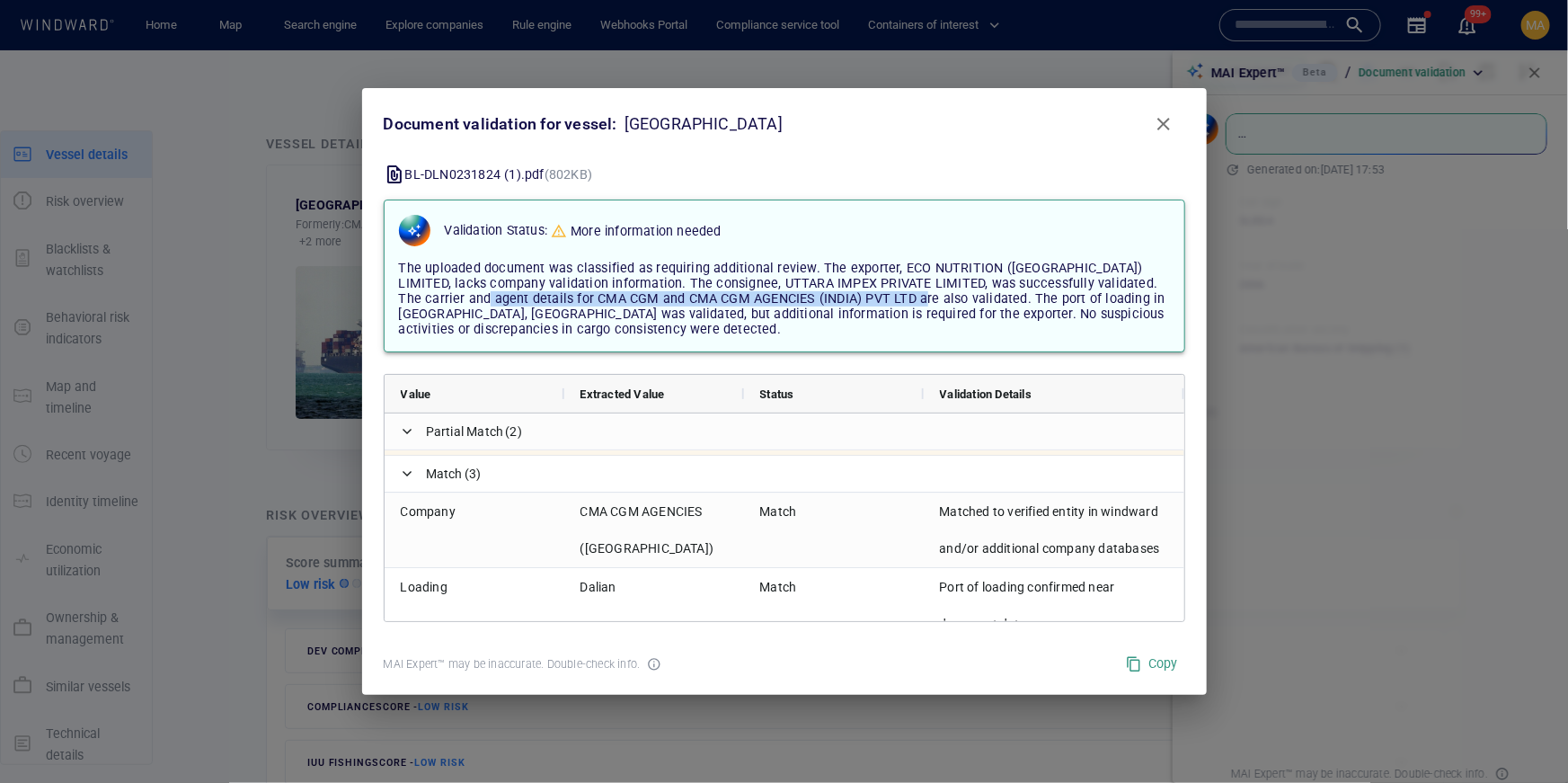
drag, startPoint x: 449, startPoint y: 302, endPoint x: 874, endPoint y: 300, distance: 425.0
click at [874, 300] on span "The uploaded document was classified as requiring additional review. The export…" at bounding box center [783, 299] width 766 height 76
drag, startPoint x: 1061, startPoint y: 280, endPoint x: 928, endPoint y: 303, distance: 135.0
click at [928, 303] on span "The uploaded document was classified as requiring additional review. The export…" at bounding box center [783, 299] width 766 height 76
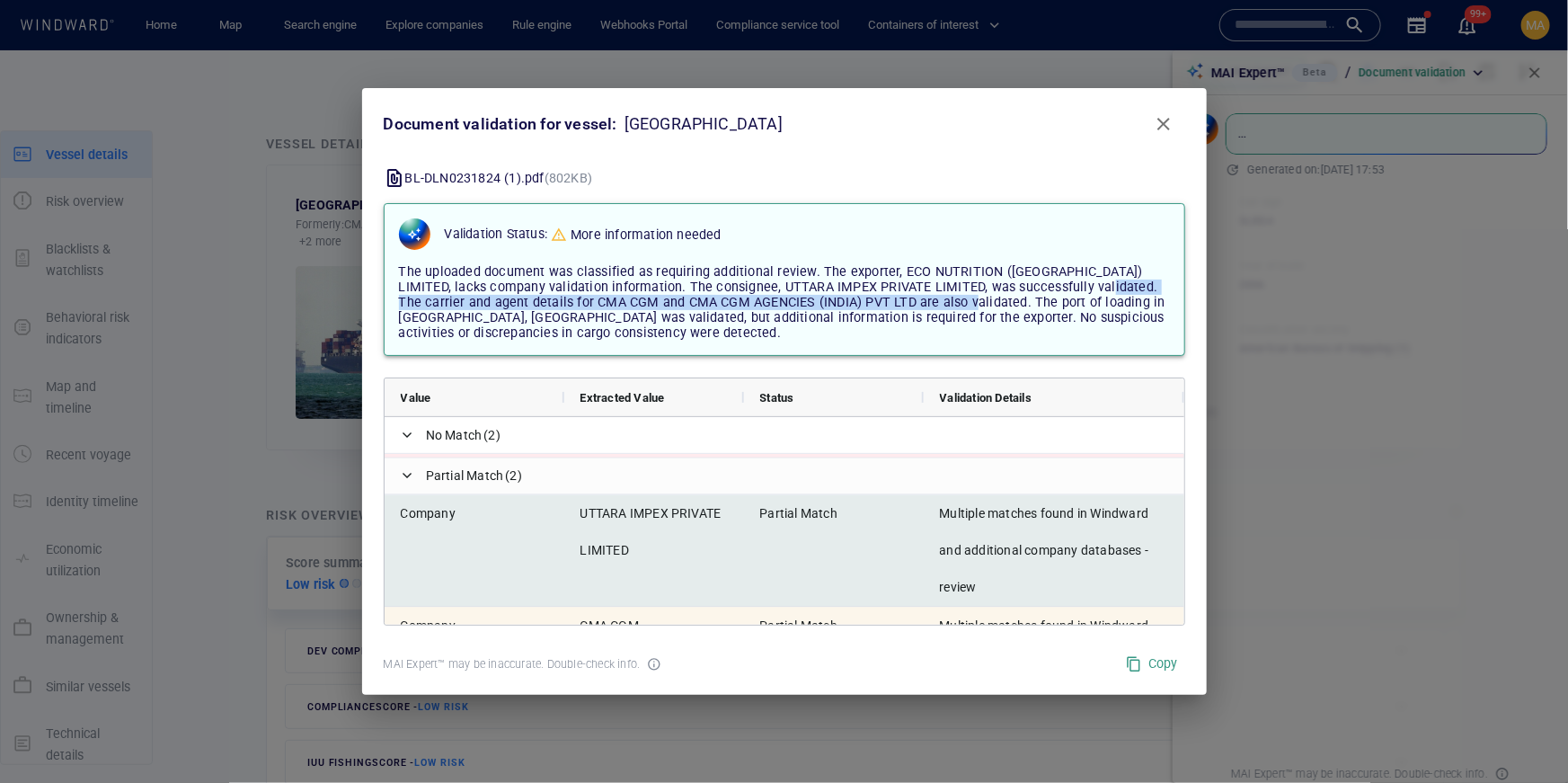
drag, startPoint x: 603, startPoint y: 507, endPoint x: 687, endPoint y: 526, distance: 86.1
click at [687, 526] on span "UTTARA IMPEX PRIVATE LIMITED" at bounding box center [654, 533] width 148 height 73
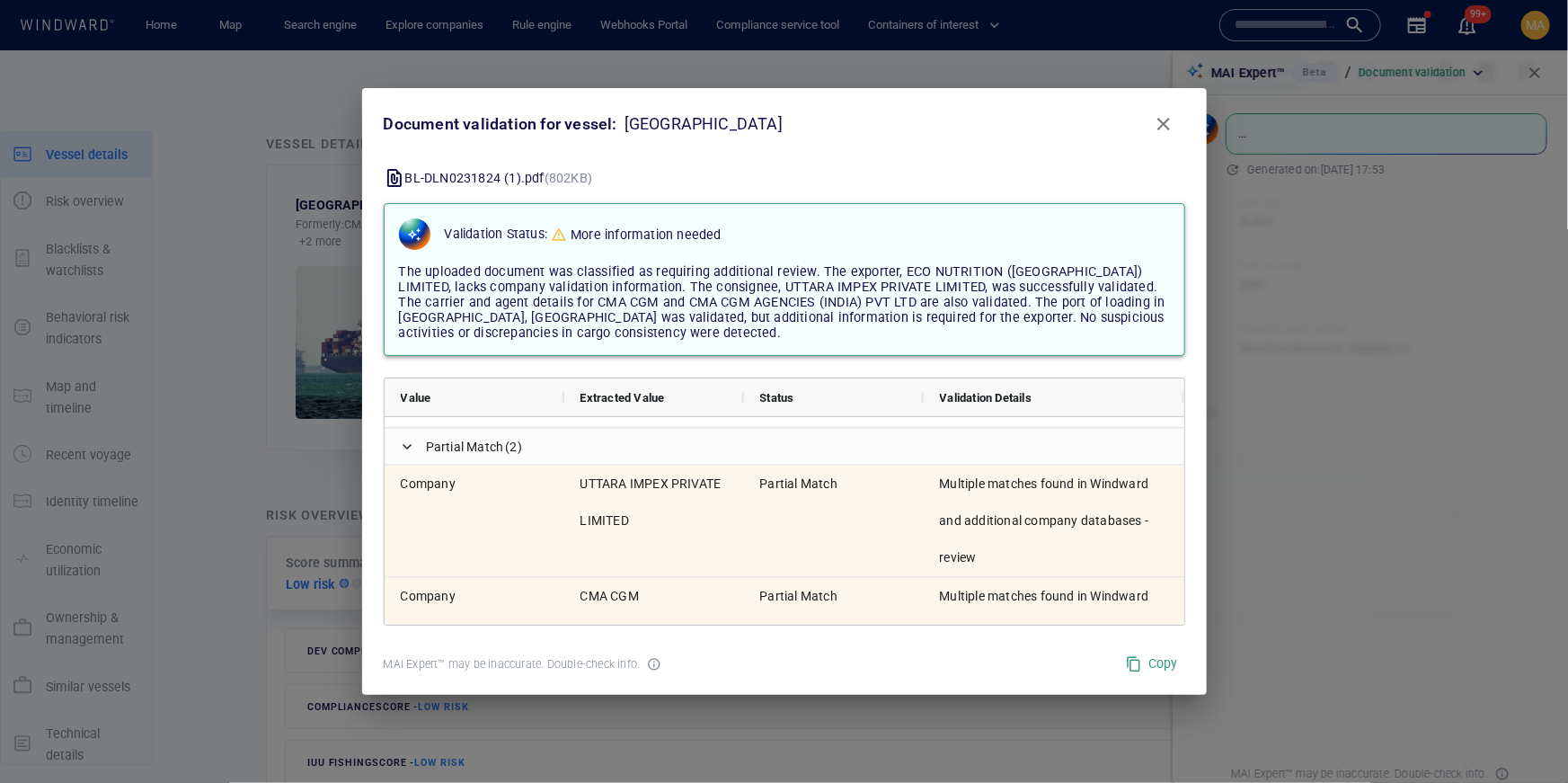
click at [767, 286] on span "The uploaded document was classified as requiring additional review. The export…" at bounding box center [783, 303] width 766 height 76
